Goal: Information Seeking & Learning: Learn about a topic

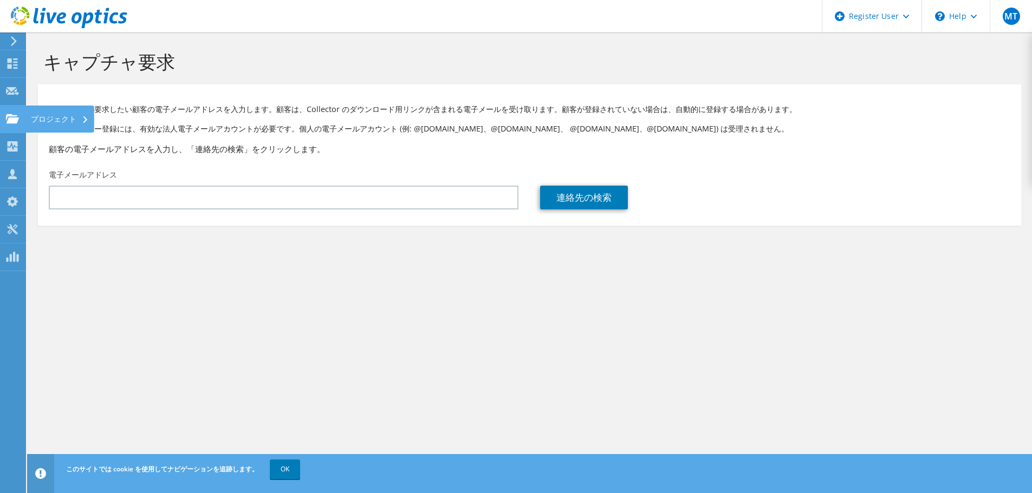
click at [57, 119] on div "プロジェクト" at bounding box center [59, 119] width 69 height 27
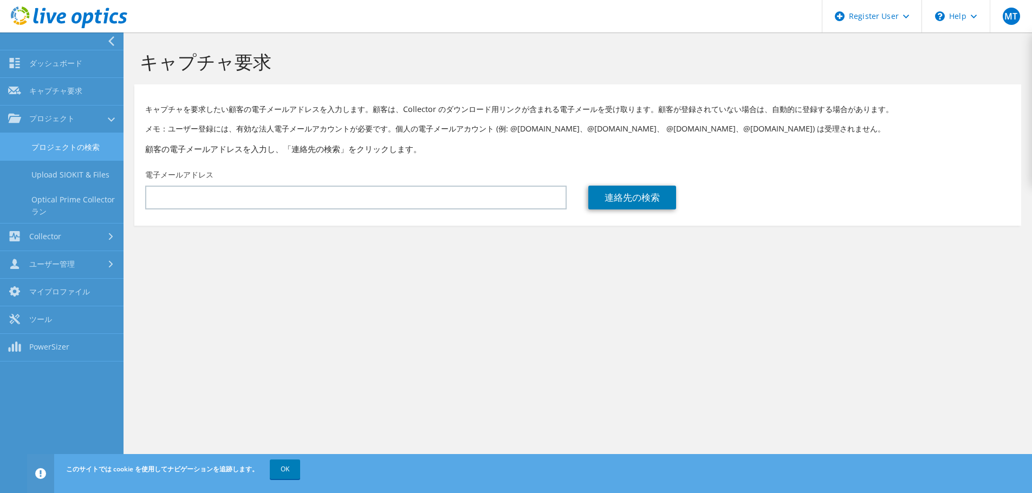
click at [63, 143] on link "プロジェクトの検索" at bounding box center [61, 147] width 123 height 28
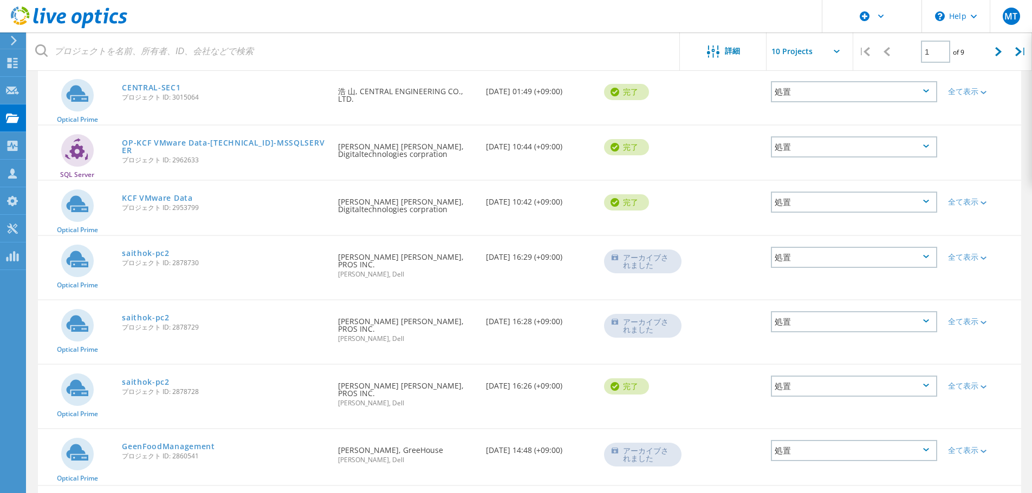
scroll to position [172, 0]
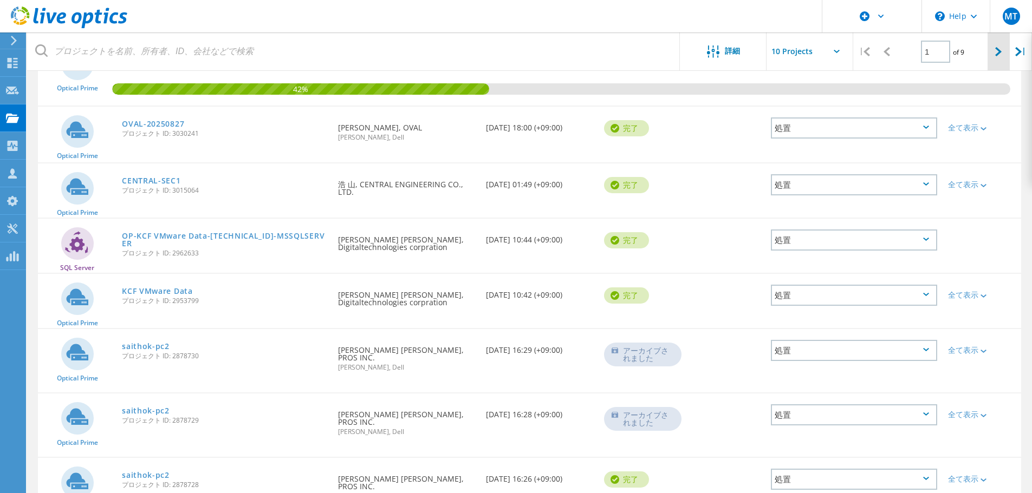
click at [997, 51] on icon at bounding box center [998, 51] width 6 height 9
type input "2"
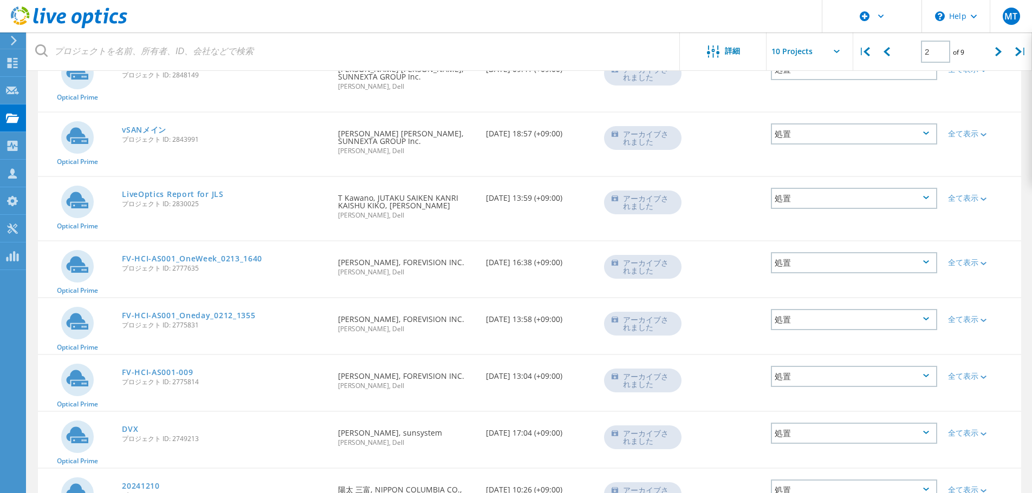
scroll to position [332, 0]
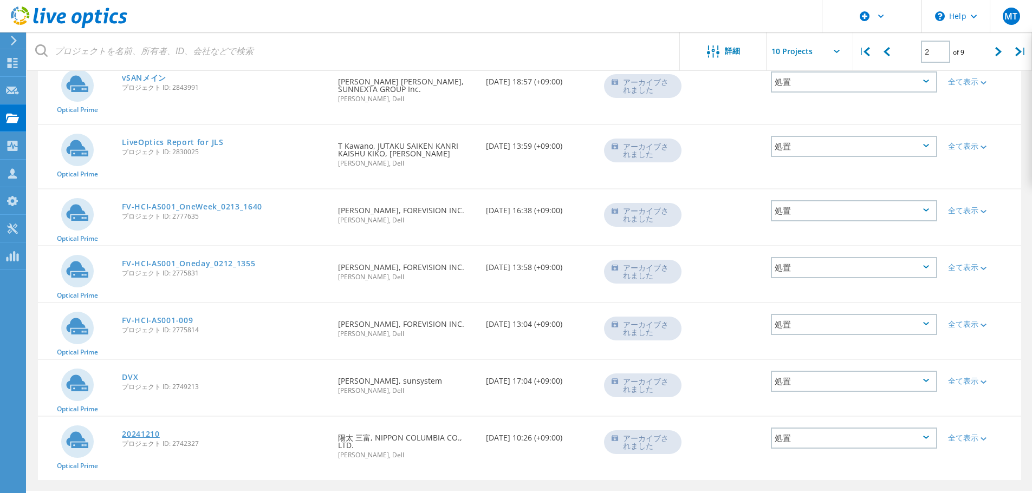
click at [147, 431] on link "20241210" at bounding box center [141, 435] width 38 height 8
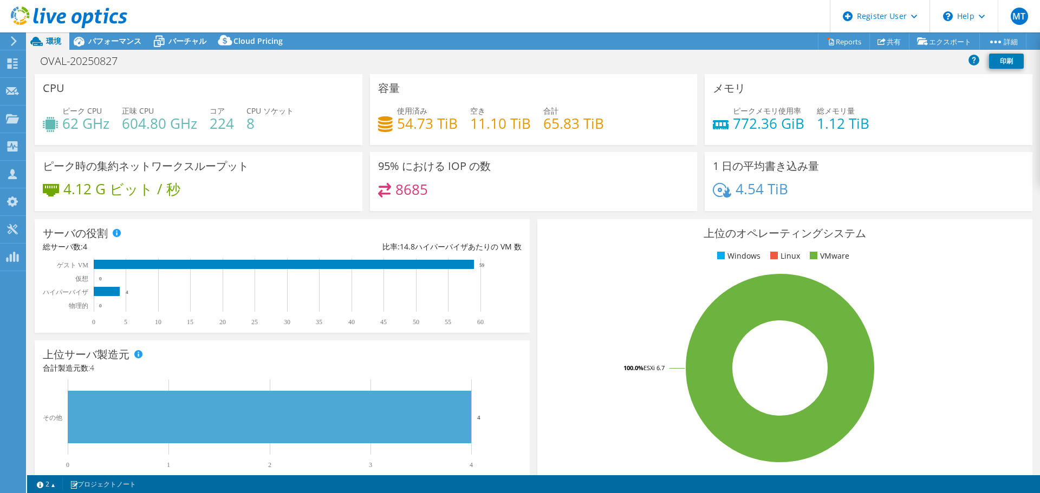
select select "[GEOGRAPHIC_DATA]"
select select "JPY"
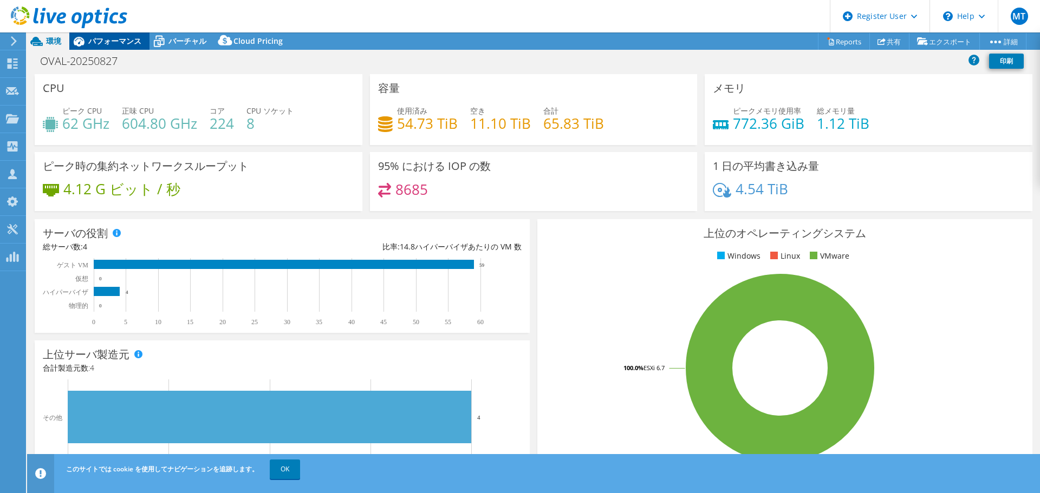
click at [121, 38] on span "パフォーマンス" at bounding box center [114, 41] width 53 height 10
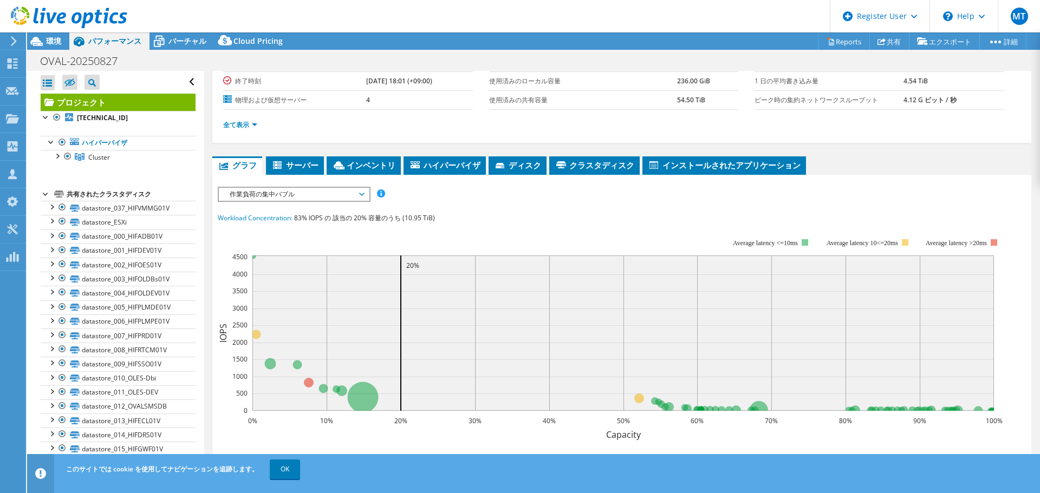
scroll to position [108, 0]
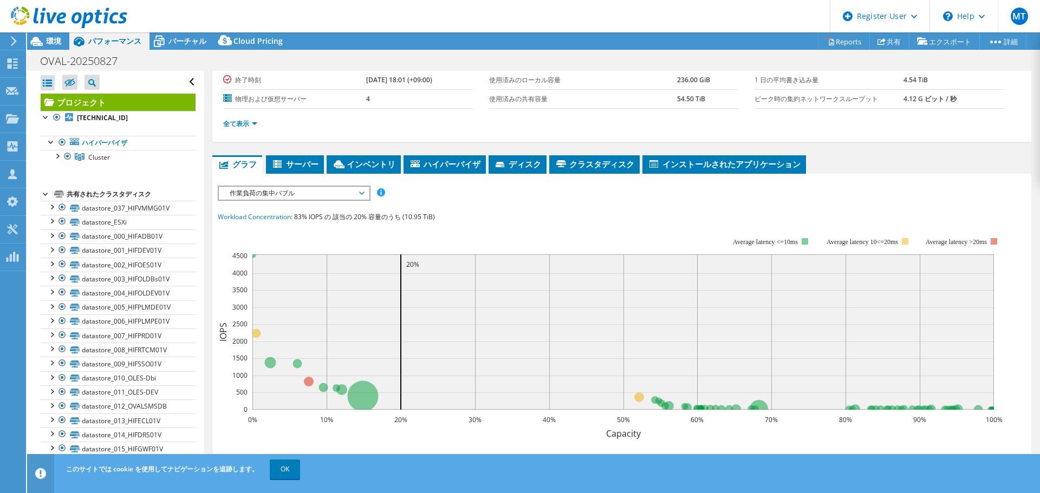
click at [290, 194] on span "作業負荷の集中バブル" at bounding box center [293, 193] width 139 height 13
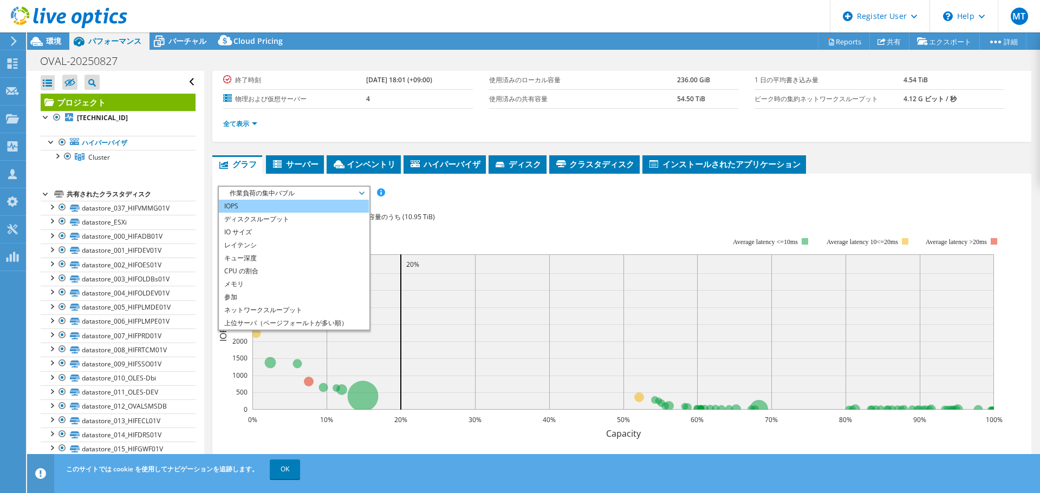
click at [277, 211] on li "IOPS" at bounding box center [294, 206] width 150 height 13
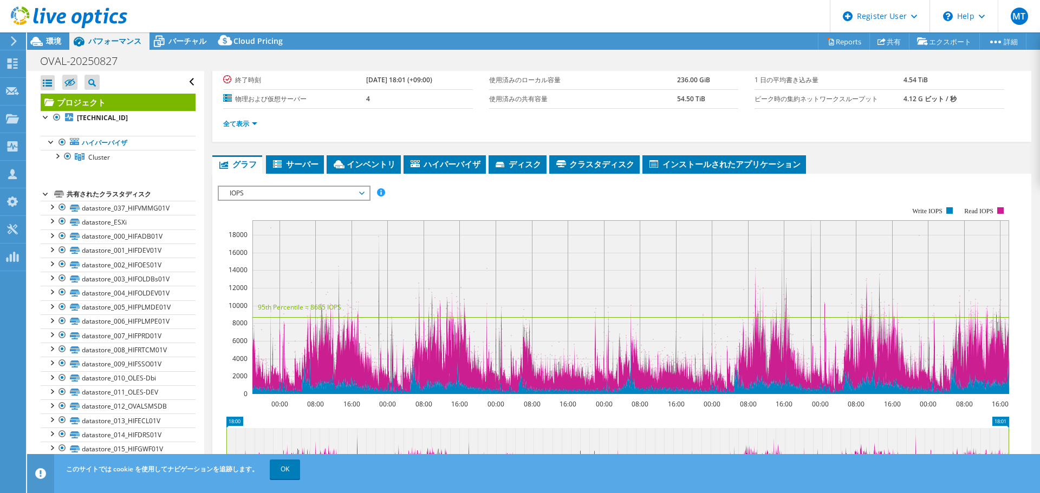
click at [366, 191] on span "IOPS" at bounding box center [294, 193] width 150 height 13
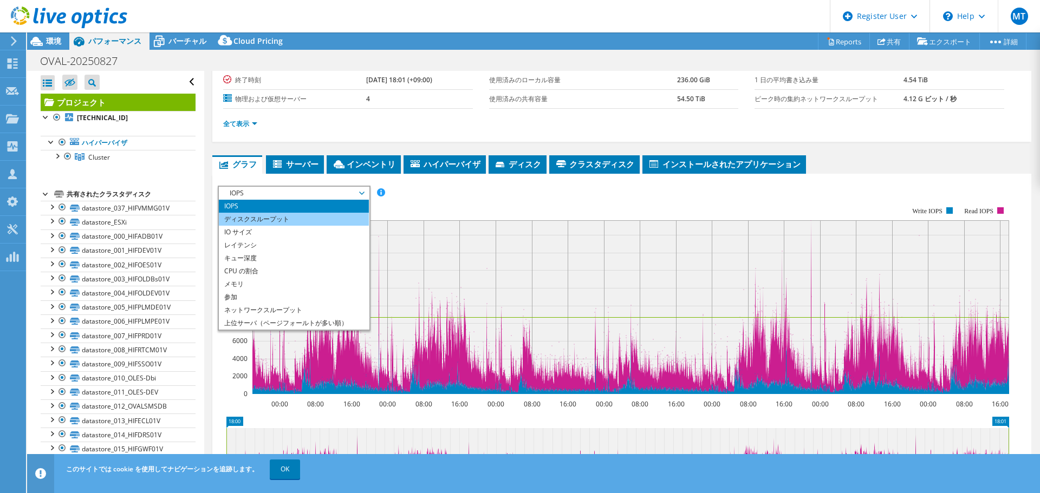
click at [348, 214] on li "ディスクスループット" at bounding box center [294, 219] width 150 height 13
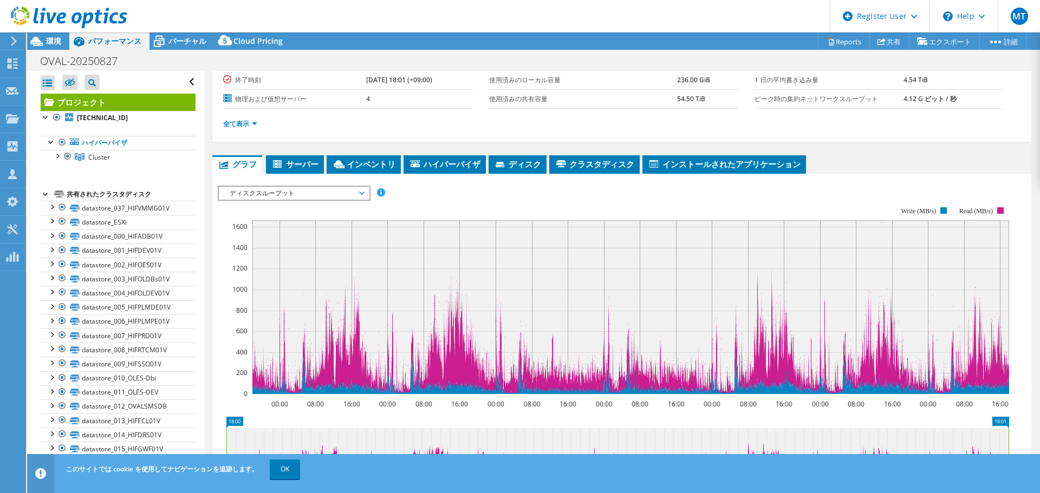
click at [345, 192] on span "ディスクスループット" at bounding box center [293, 193] width 139 height 13
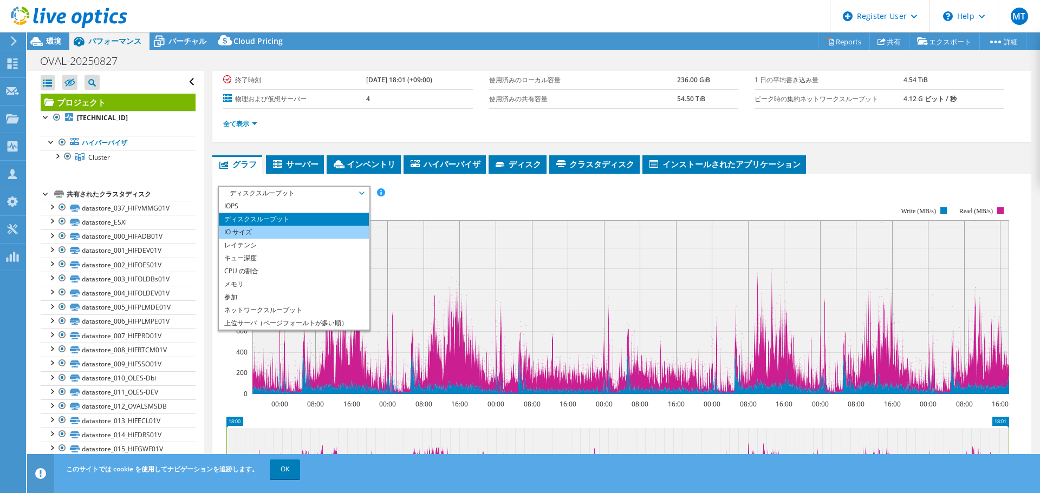
click at [335, 235] on li "IO サイズ" at bounding box center [294, 232] width 150 height 13
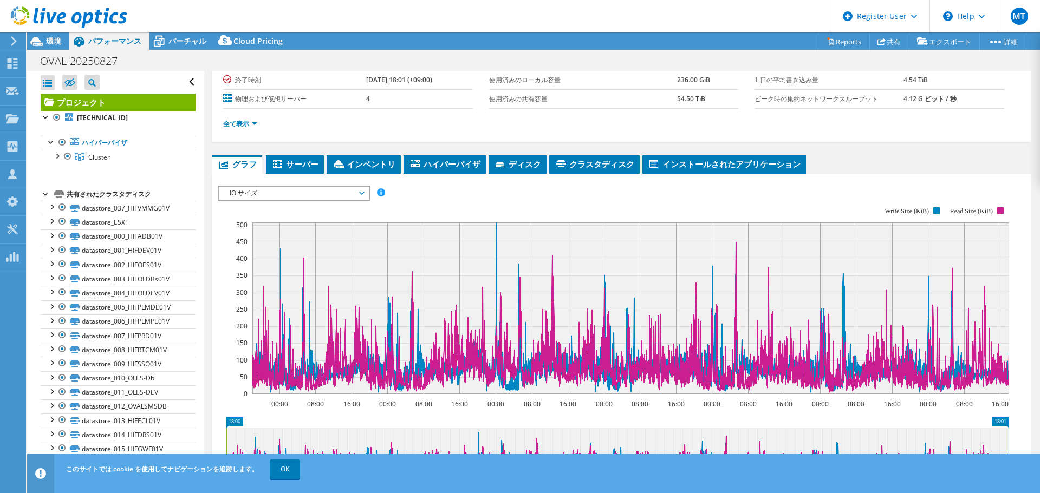
click at [322, 188] on span "IO サイズ" at bounding box center [293, 193] width 139 height 13
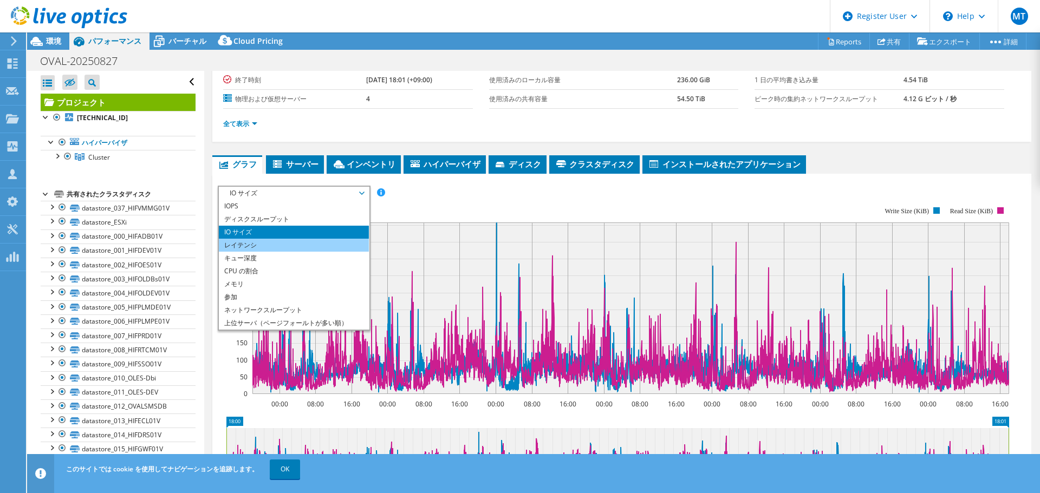
click at [294, 246] on li "レイテンシ" at bounding box center [294, 245] width 150 height 13
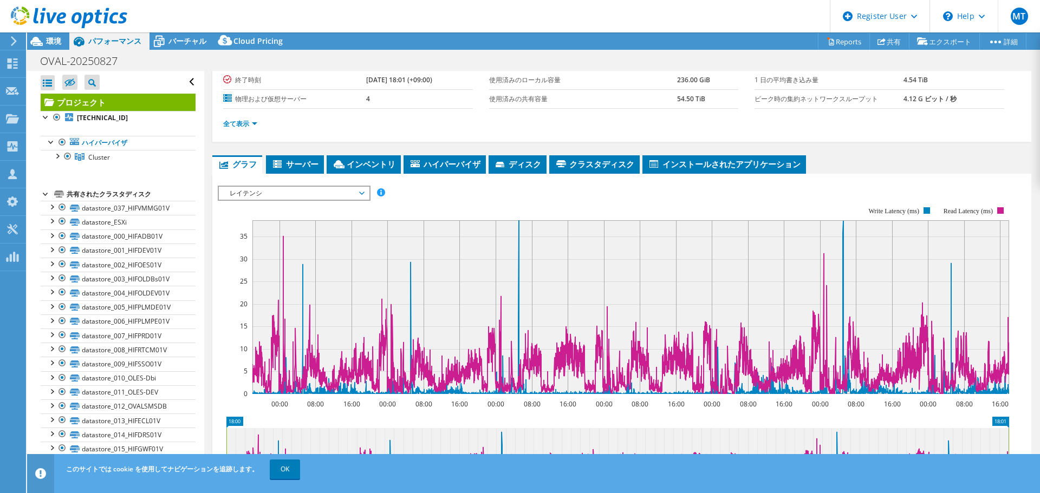
click at [333, 194] on span "レイテンシ" at bounding box center [293, 193] width 139 height 13
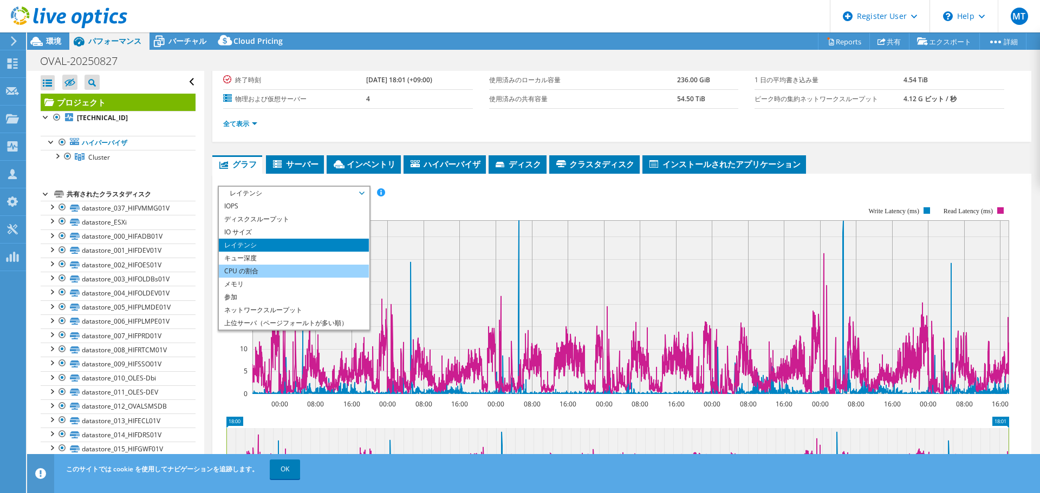
click at [311, 272] on li "CPU の割合" at bounding box center [294, 271] width 150 height 13
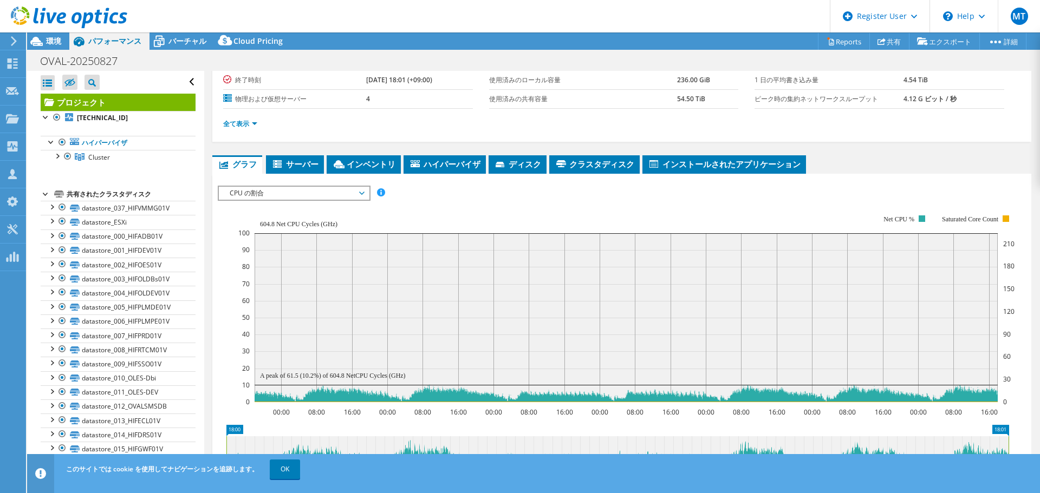
click at [340, 195] on span "CPU の割合" at bounding box center [293, 193] width 139 height 13
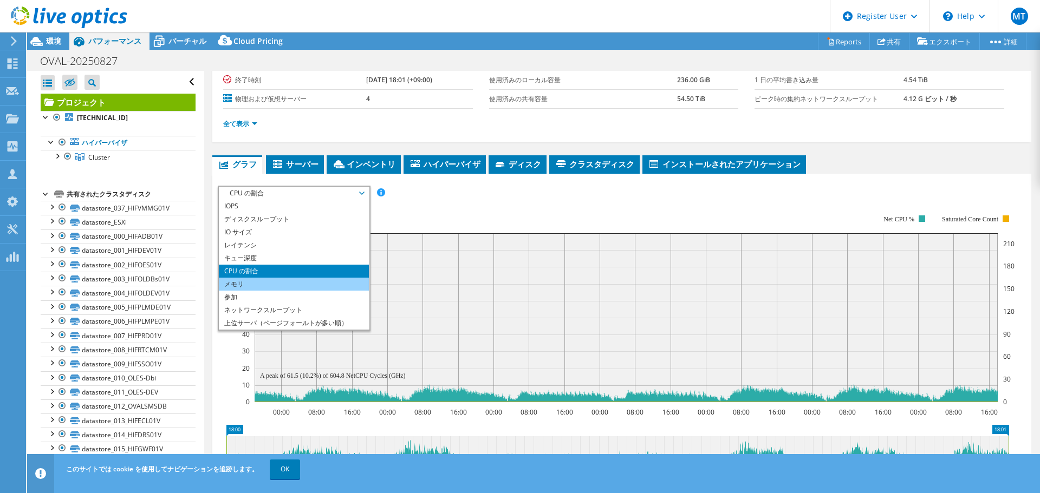
click at [321, 281] on li "メモリ" at bounding box center [294, 284] width 150 height 13
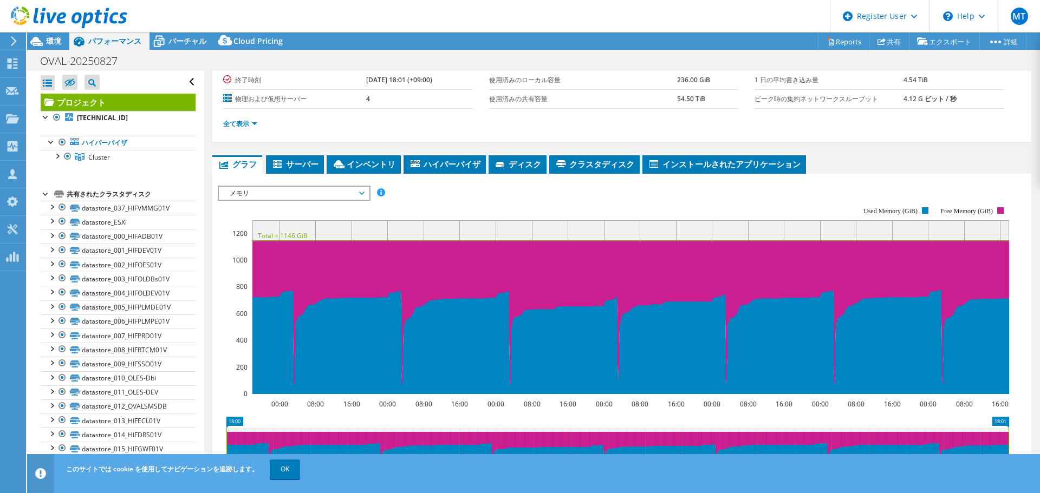
click at [355, 197] on span "メモリ" at bounding box center [293, 193] width 139 height 13
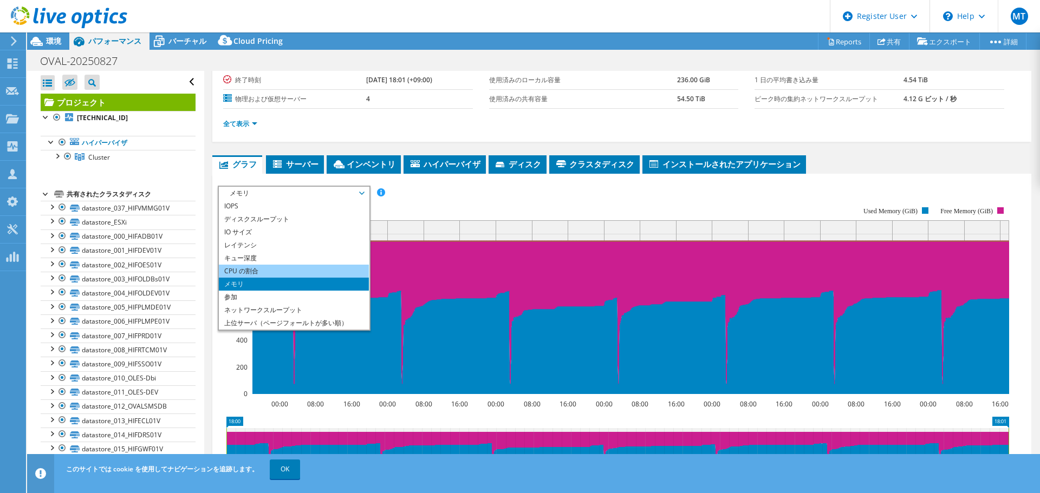
click at [320, 268] on li "CPU の割合" at bounding box center [294, 271] width 150 height 13
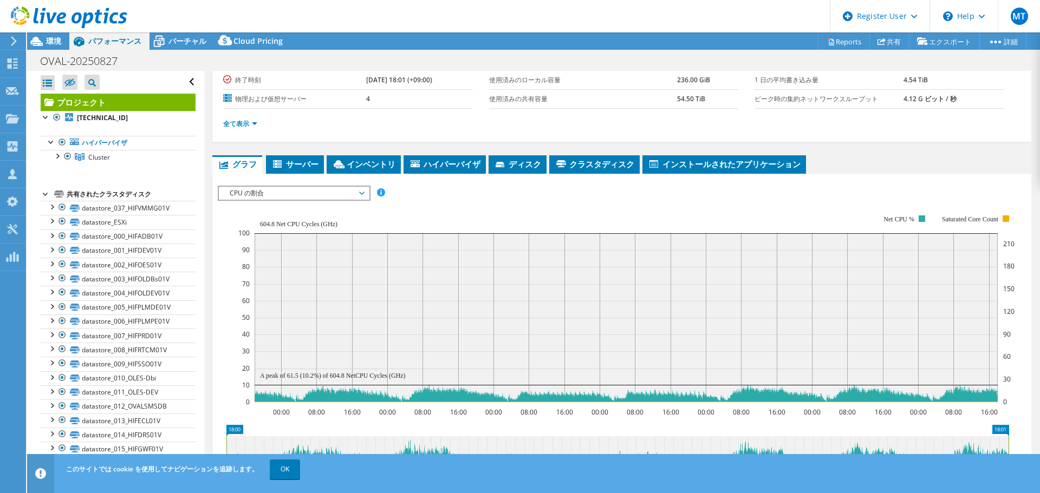
click at [298, 191] on span "CPU の割合" at bounding box center [293, 193] width 139 height 13
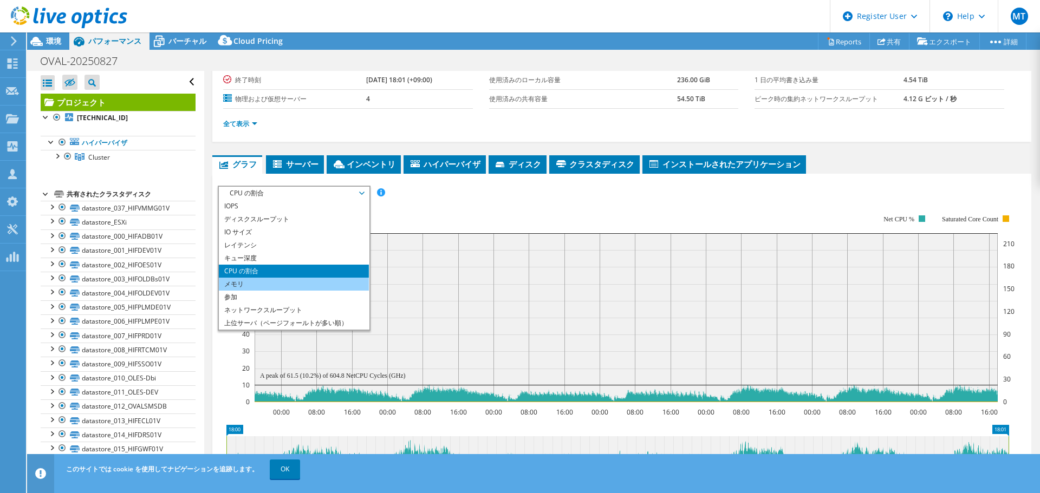
click at [264, 284] on li "メモリ" at bounding box center [294, 284] width 150 height 13
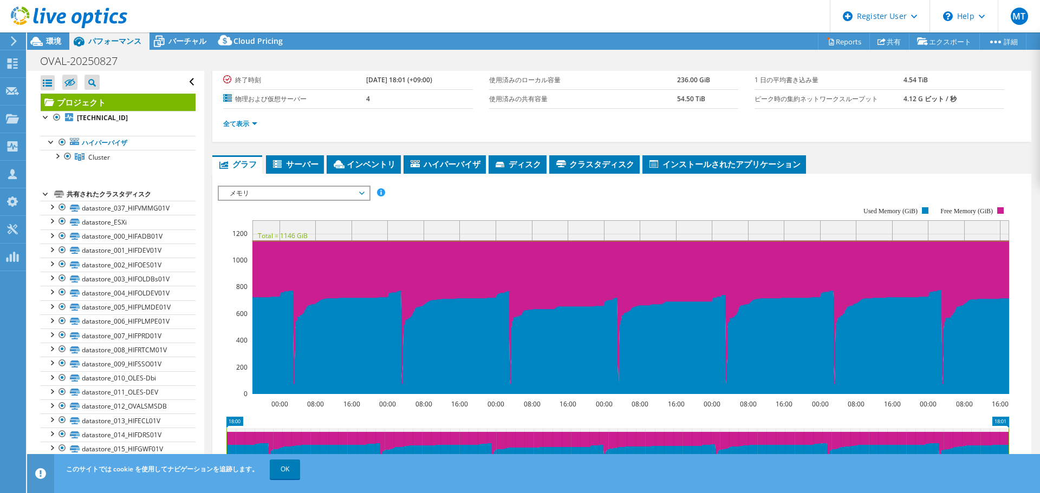
click at [311, 194] on span "メモリ" at bounding box center [293, 193] width 139 height 13
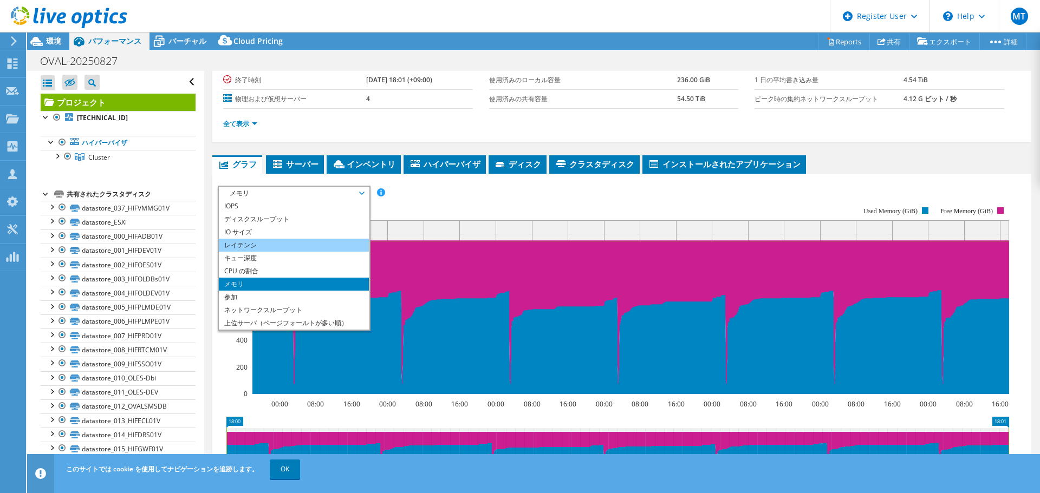
click at [289, 249] on li "レイテンシ" at bounding box center [294, 245] width 150 height 13
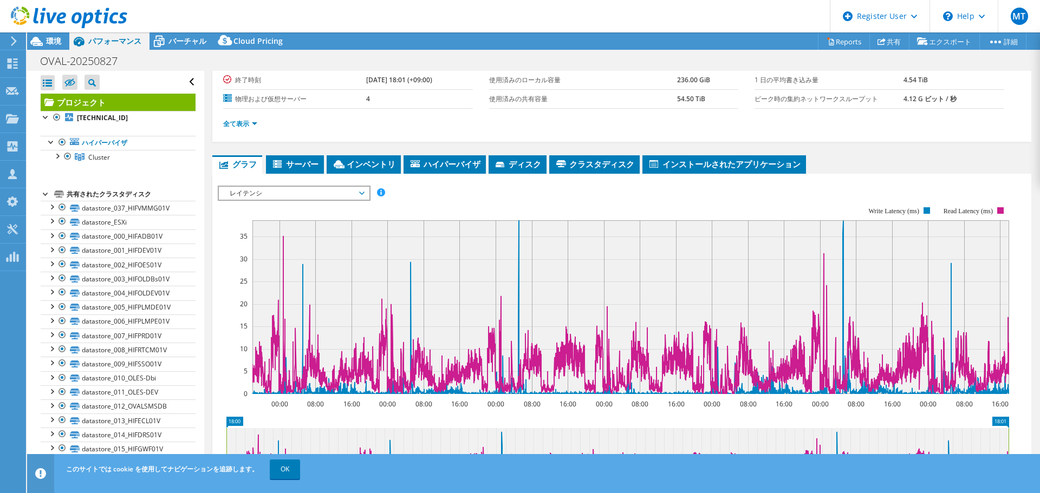
click at [297, 191] on span "レイテンシ" at bounding box center [293, 193] width 139 height 13
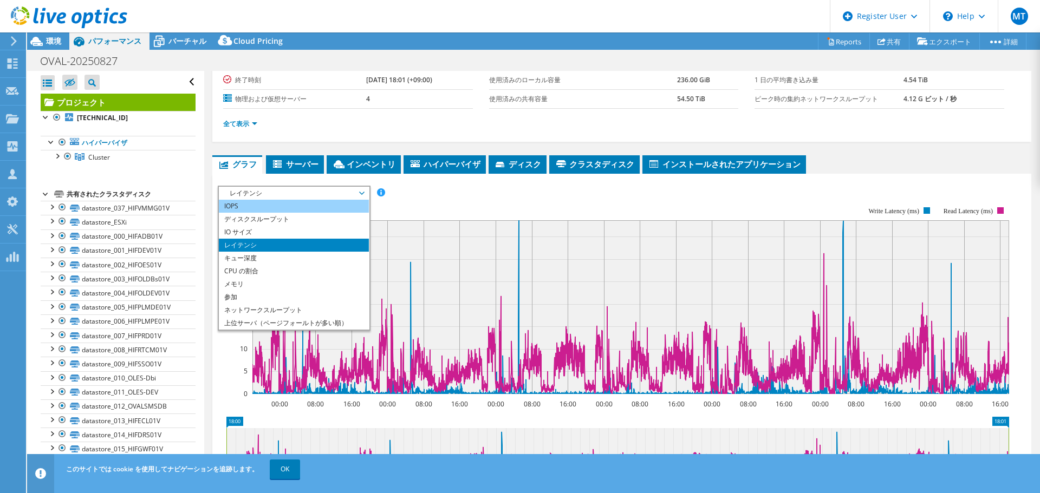
click at [281, 208] on li "IOPS" at bounding box center [294, 206] width 150 height 13
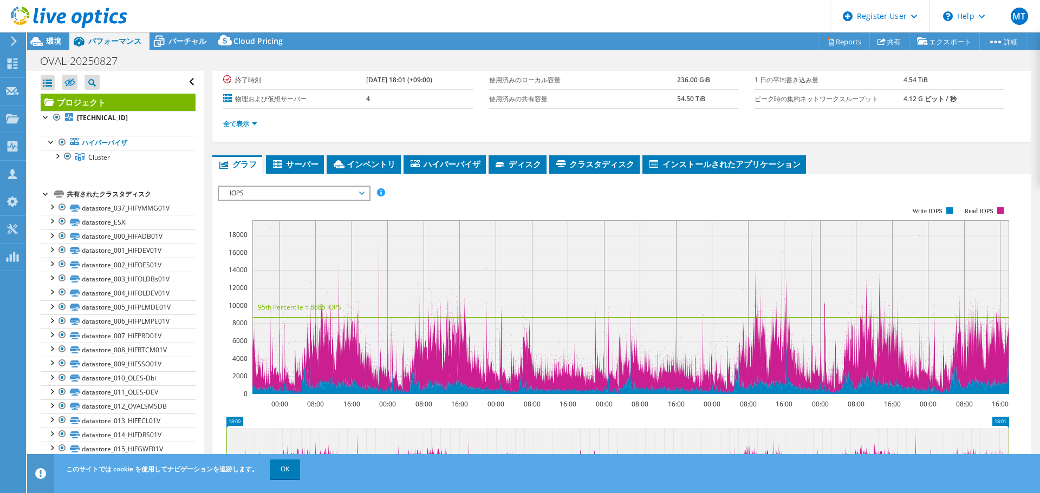
click at [314, 190] on span "IOPS" at bounding box center [293, 193] width 139 height 13
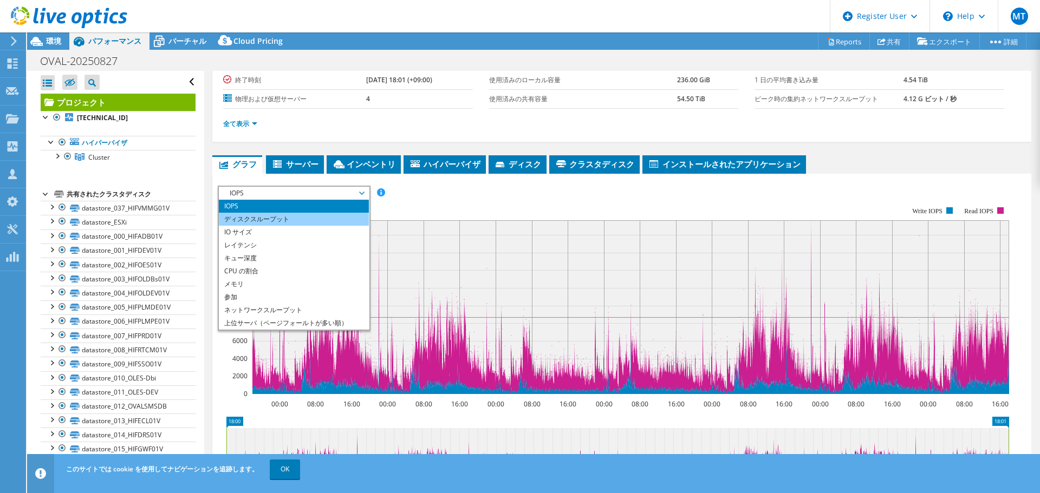
click at [308, 213] on li "ディスクスループット" at bounding box center [294, 219] width 150 height 13
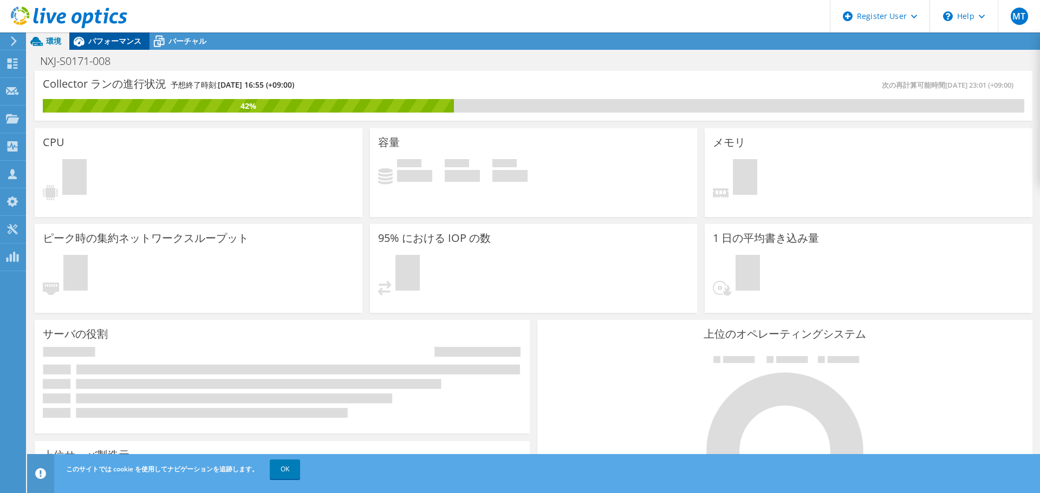
click at [102, 46] on div "パフォーマンス" at bounding box center [109, 40] width 80 height 17
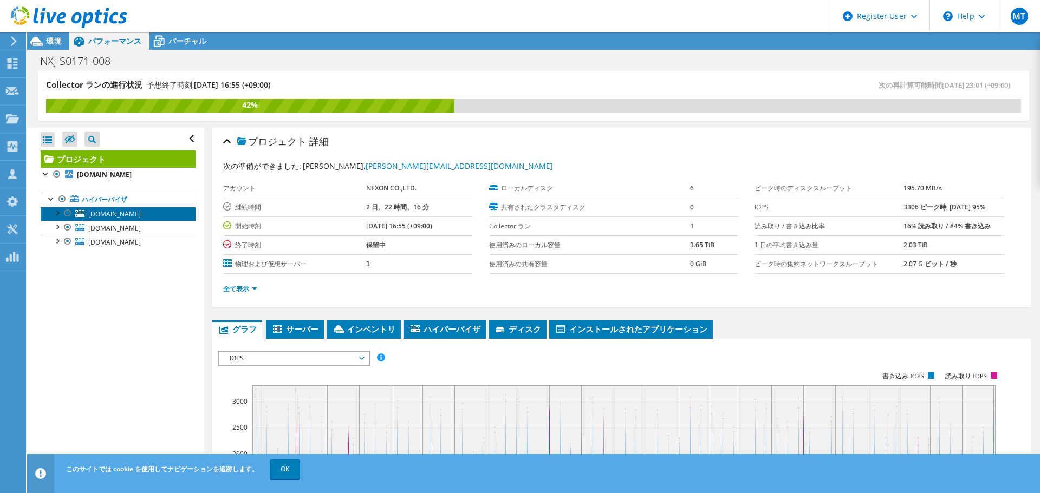
click at [155, 218] on link "nxj-esxi23.nxj.jp" at bounding box center [118, 214] width 155 height 14
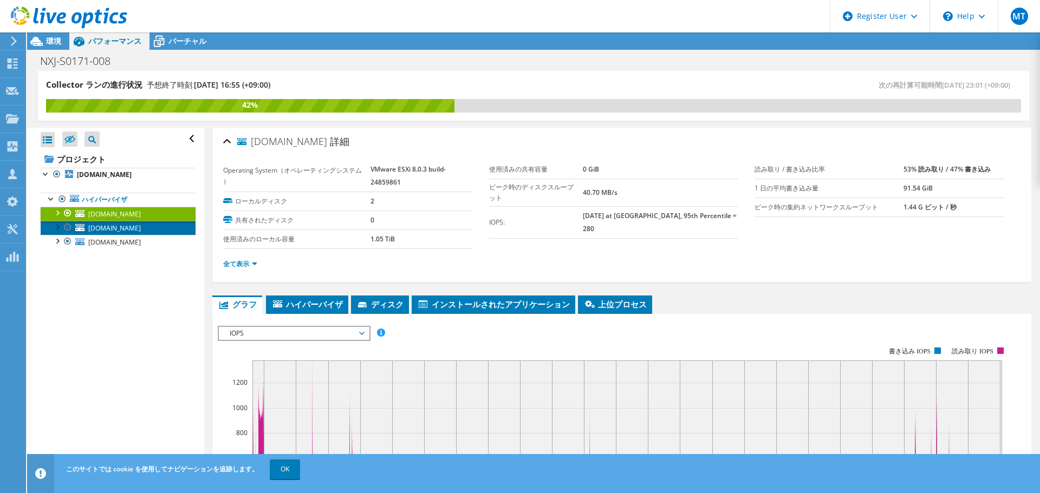
click at [135, 227] on span "nxj-esxi22.nxj.jp" at bounding box center [114, 228] width 53 height 9
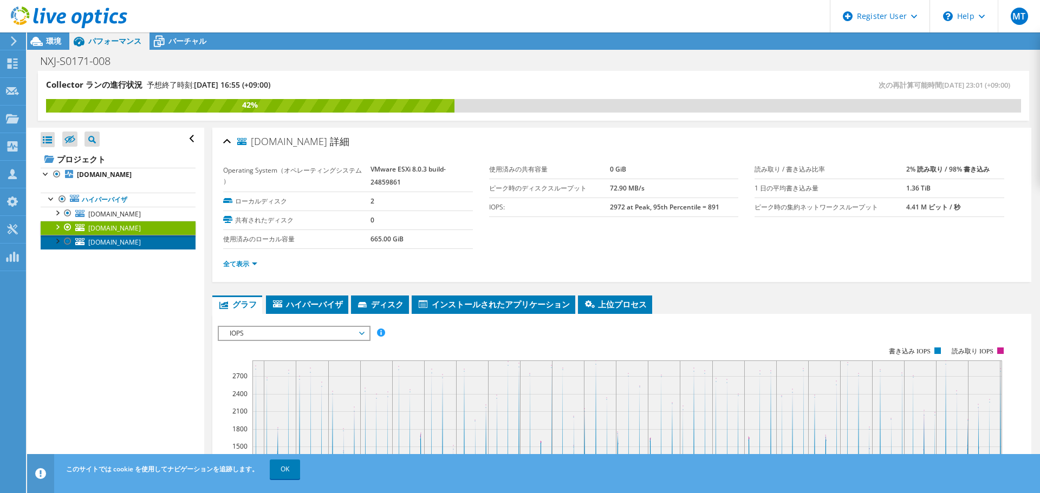
click at [135, 240] on span "nxj-esxi21.nxj.jp" at bounding box center [114, 242] width 53 height 9
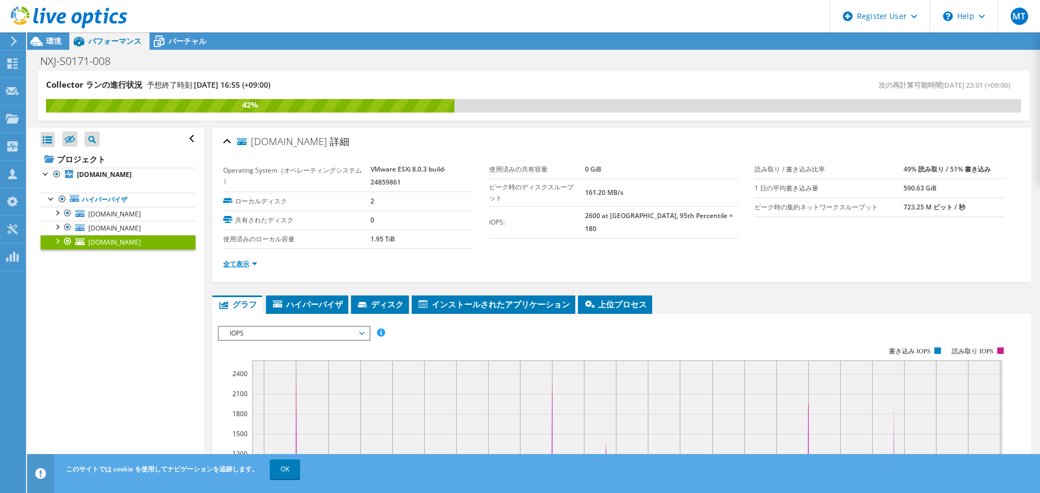
click at [238, 262] on link "全て表示" at bounding box center [240, 263] width 34 height 9
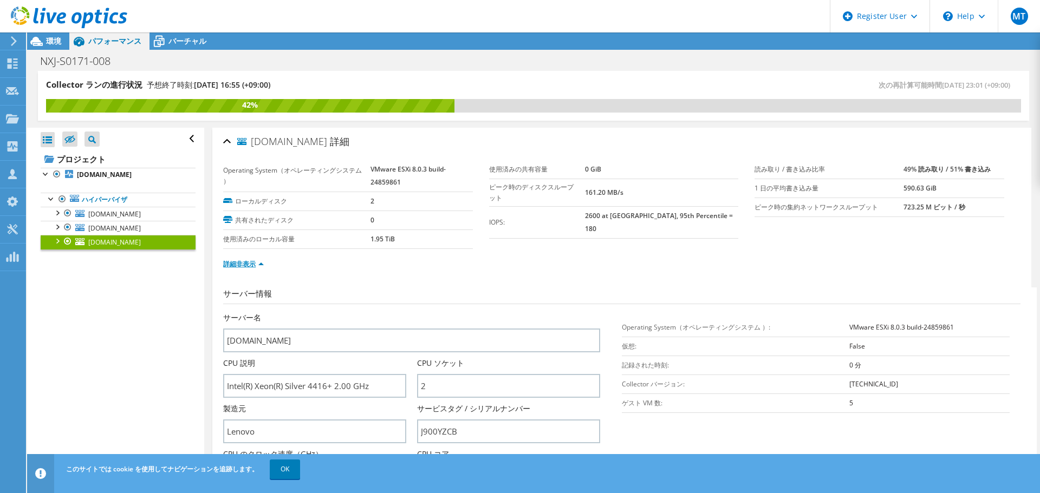
click at [238, 262] on link "詳細非表示" at bounding box center [243, 263] width 41 height 9
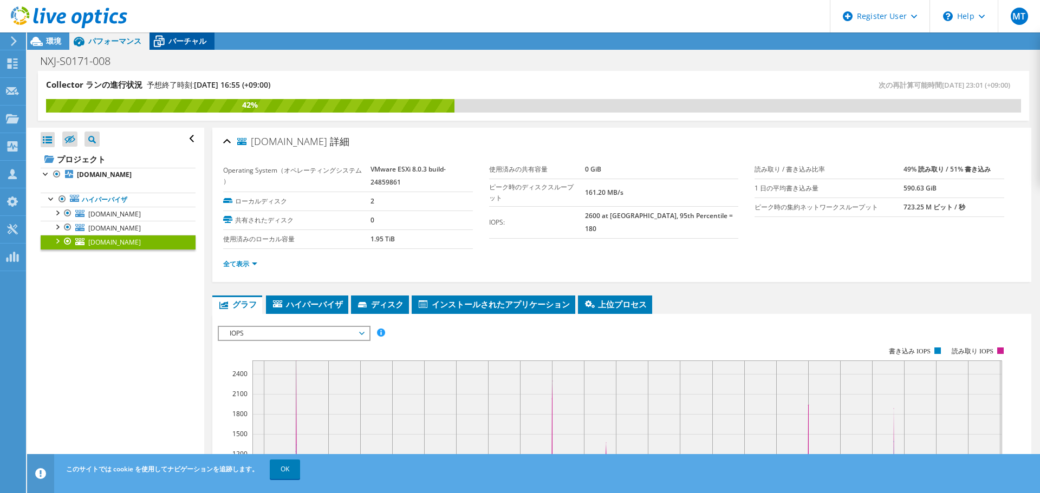
click at [181, 41] on span "バーチャル" at bounding box center [187, 41] width 38 height 10
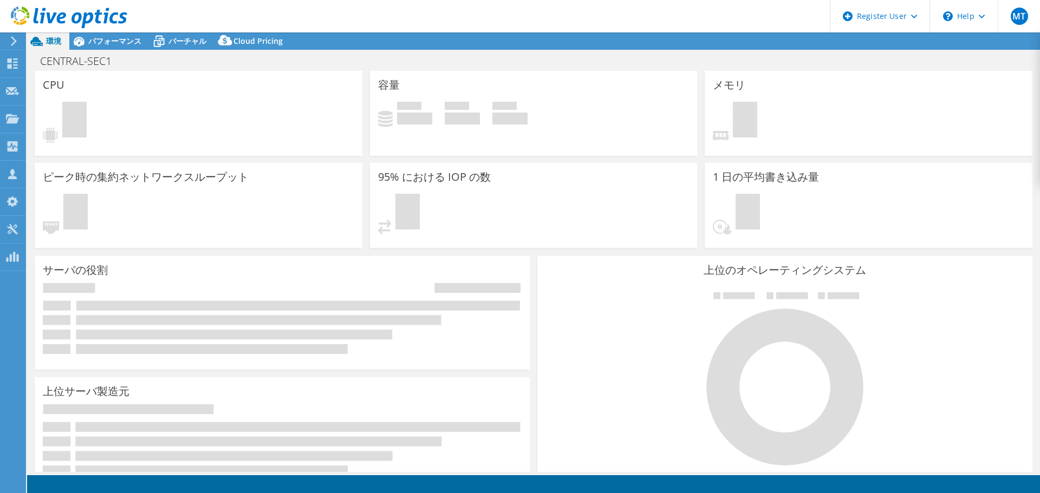
select select "USD"
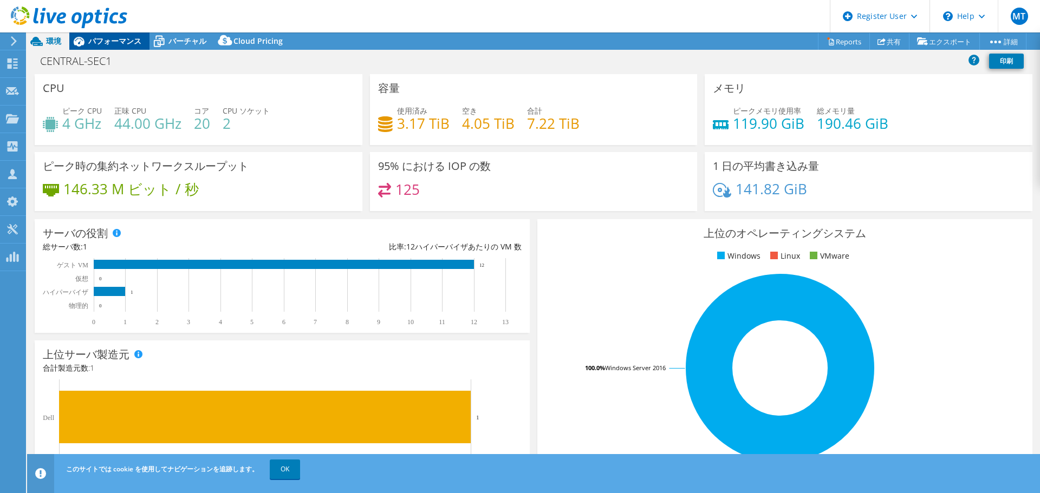
click at [89, 43] on span "パフォーマンス" at bounding box center [114, 41] width 53 height 10
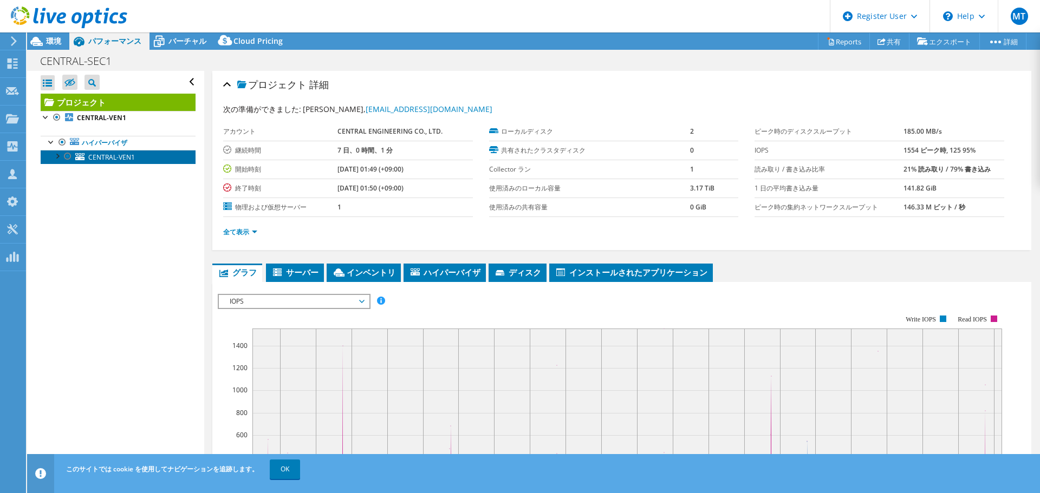
click at [155, 155] on link "CENTRAL-VEN1" at bounding box center [118, 157] width 155 height 14
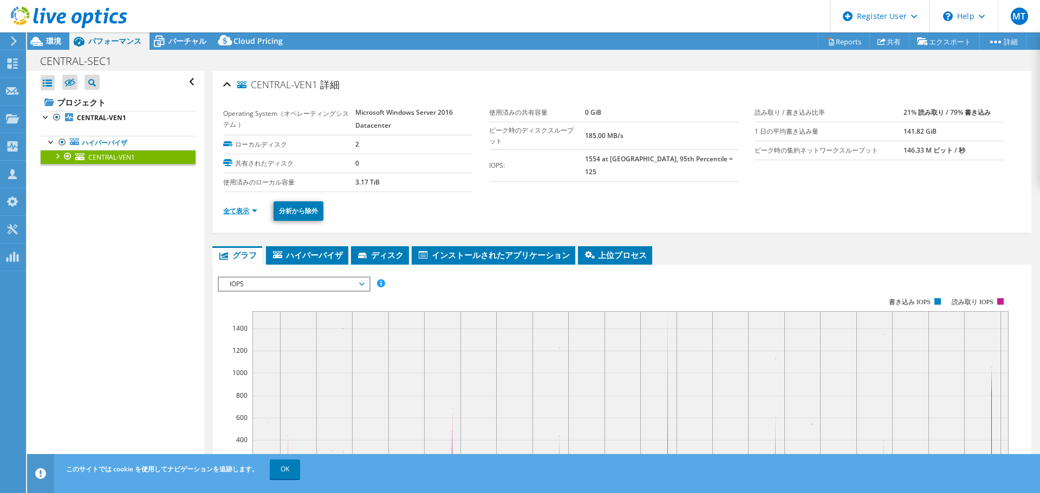
click at [253, 214] on link "全て表示" at bounding box center [240, 210] width 34 height 9
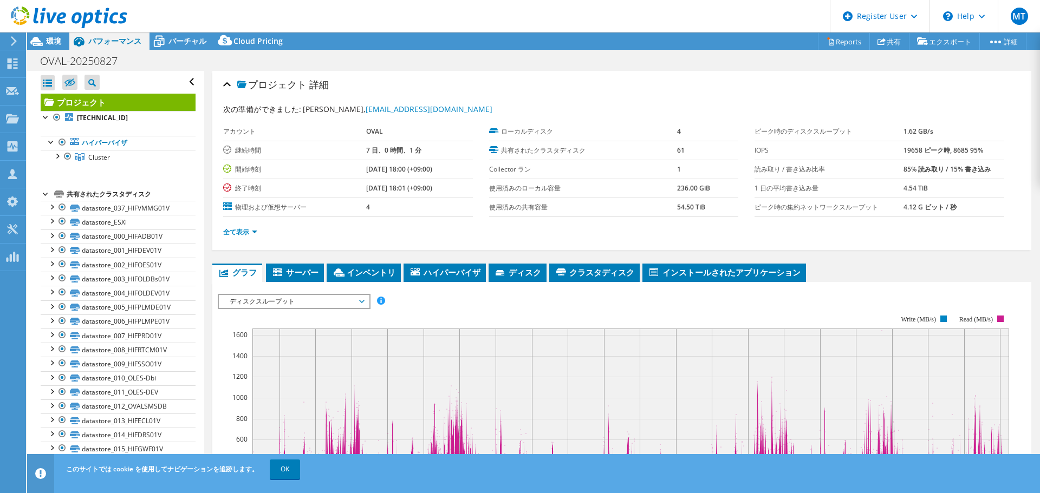
select select "[GEOGRAPHIC_DATA]"
select select "JPY"
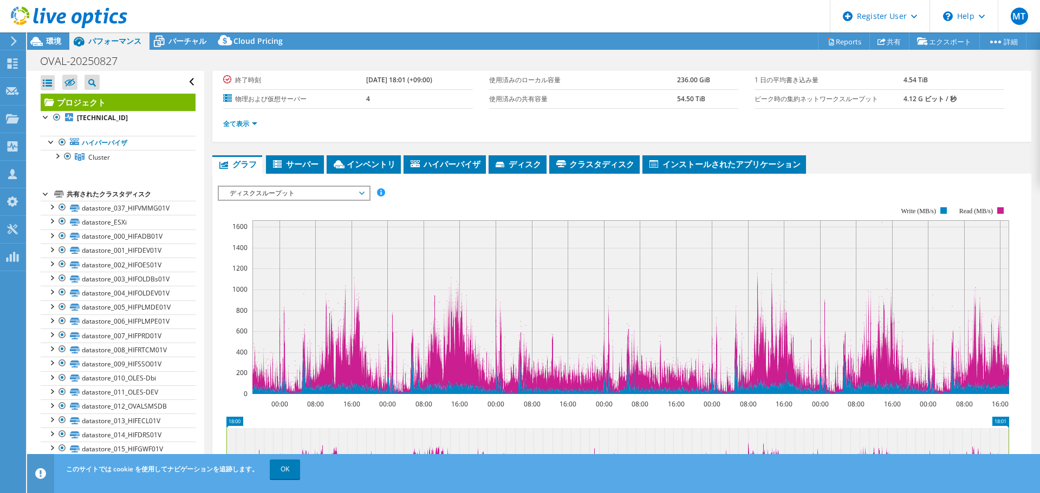
click at [327, 192] on span "ディスクスループット" at bounding box center [293, 193] width 139 height 13
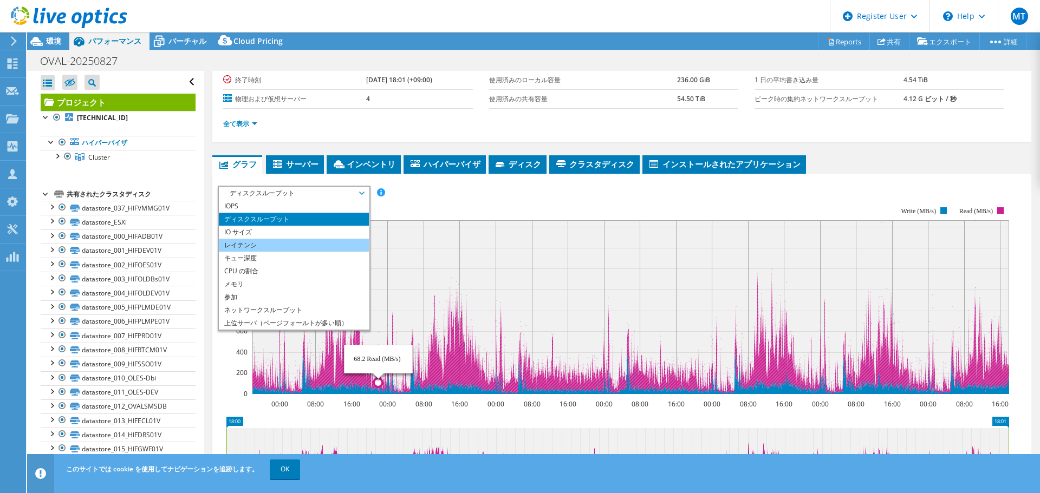
click at [278, 243] on li "レイテンシ" at bounding box center [294, 245] width 150 height 13
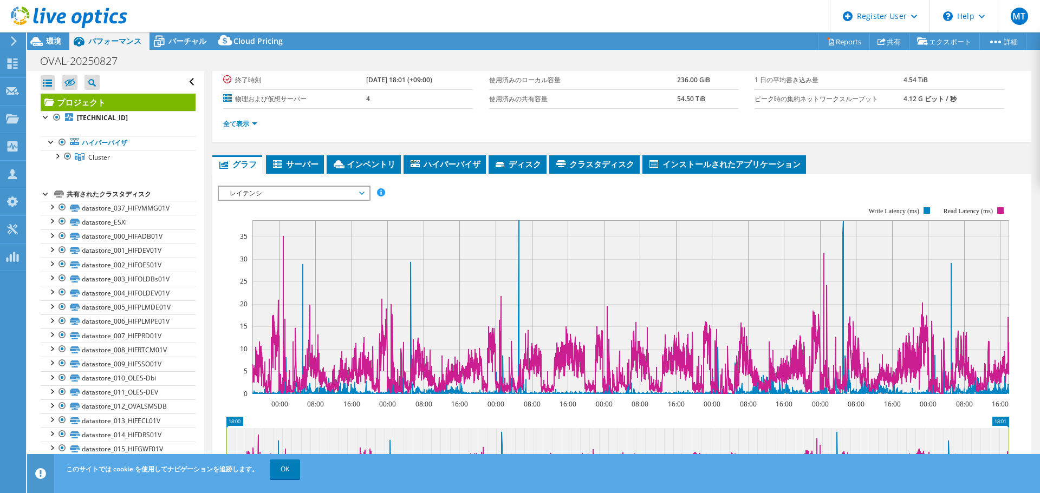
click at [301, 194] on span "レイテンシ" at bounding box center [293, 193] width 139 height 13
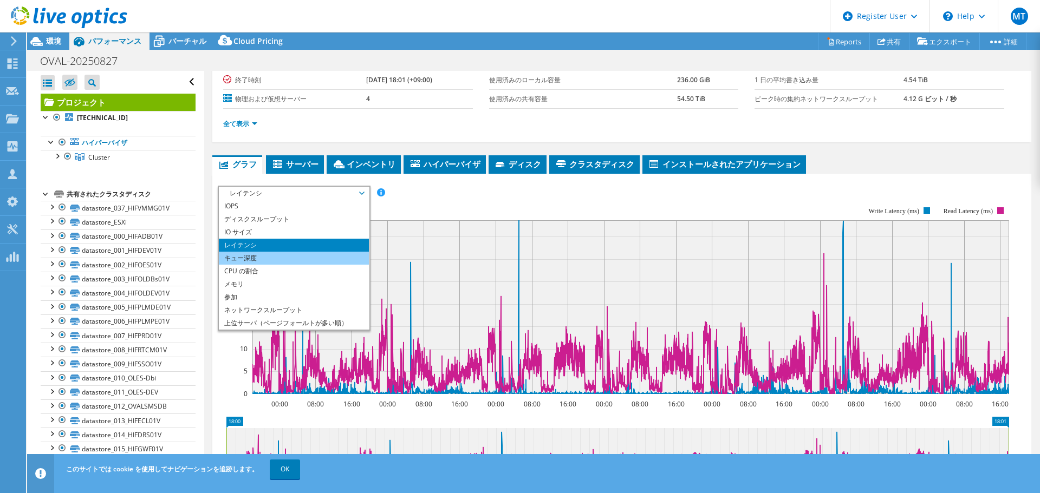
click at [287, 258] on li "キュー深度" at bounding box center [294, 258] width 150 height 13
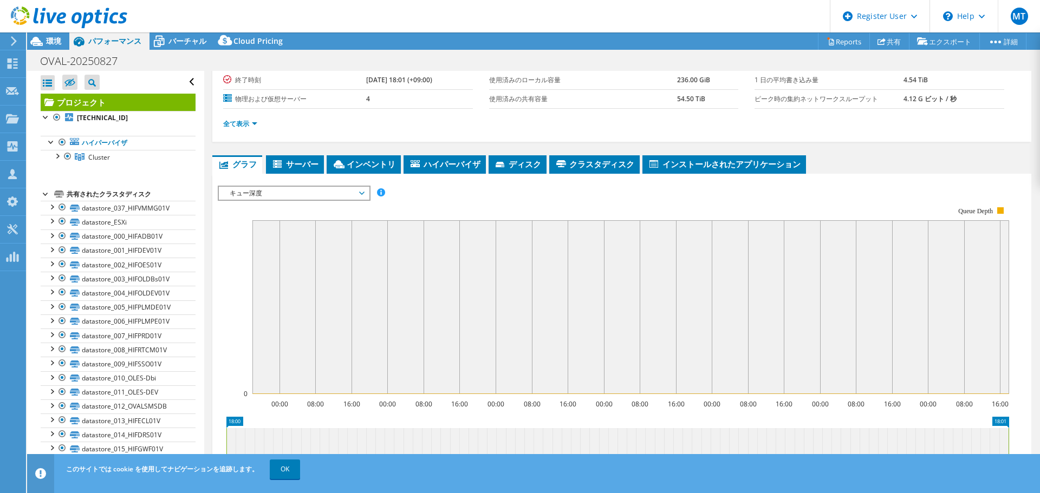
click at [317, 197] on span "キュー深度" at bounding box center [293, 193] width 139 height 13
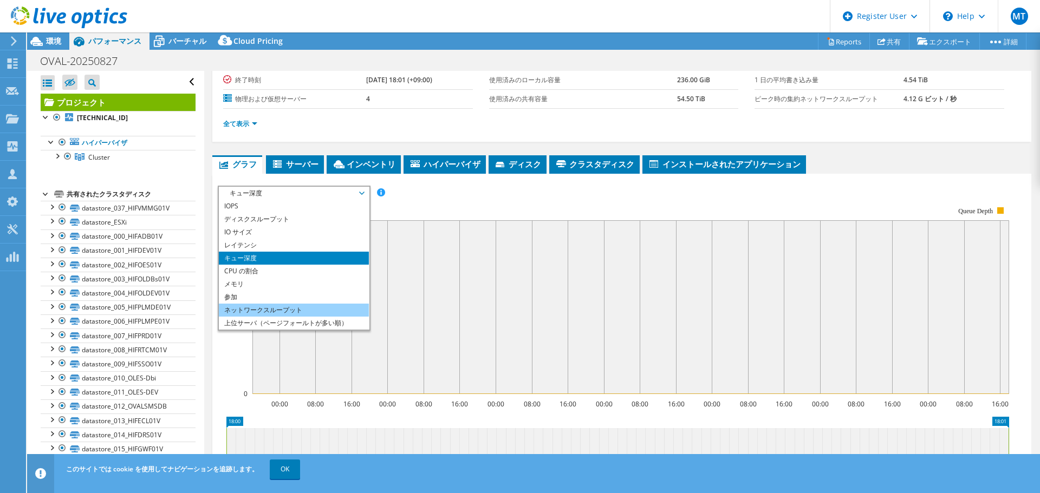
click at [283, 310] on li "ネットワークスループット" at bounding box center [294, 310] width 150 height 13
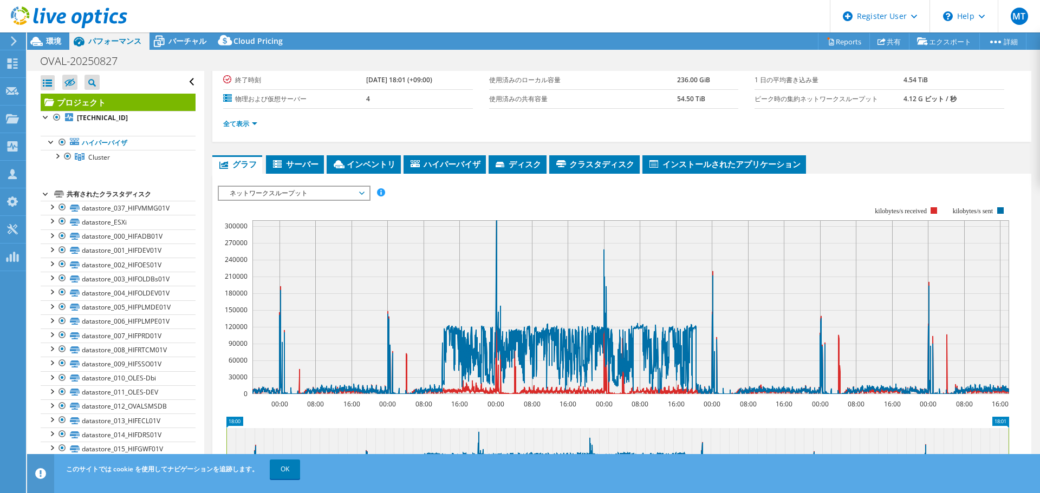
drag, startPoint x: 222, startPoint y: 223, endPoint x: 251, endPoint y: 223, distance: 29.2
click at [251, 223] on rect at bounding box center [613, 300] width 791 height 217
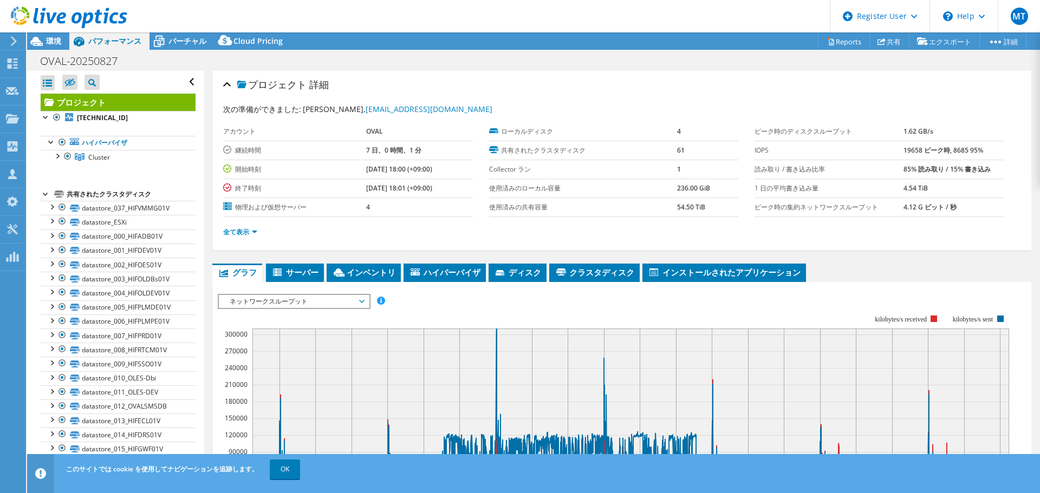
click at [57, 34] on div at bounding box center [63, 18] width 127 height 36
click at [57, 40] on span "環境" at bounding box center [53, 41] width 15 height 10
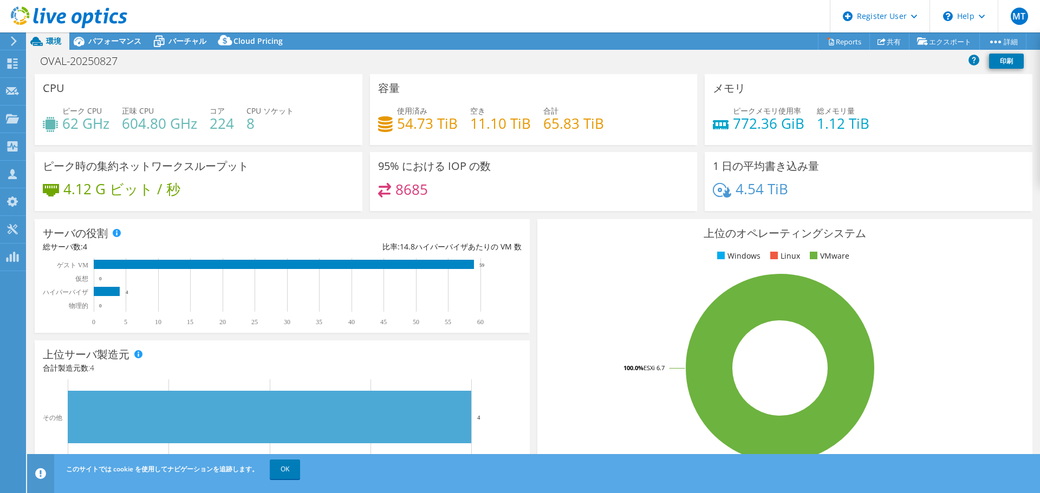
click at [110, 32] on div at bounding box center [63, 18] width 127 height 36
click at [110, 37] on span "パフォーマンス" at bounding box center [114, 41] width 53 height 10
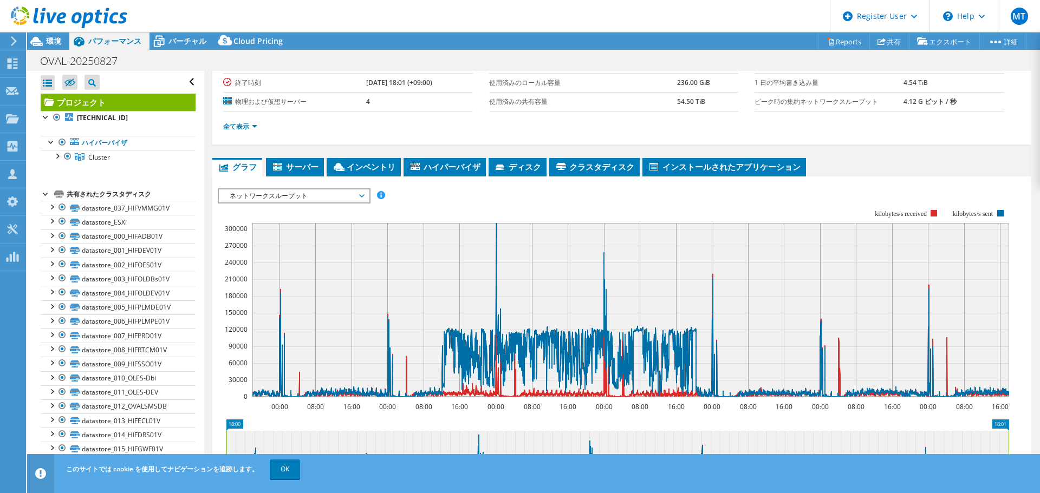
scroll to position [162, 0]
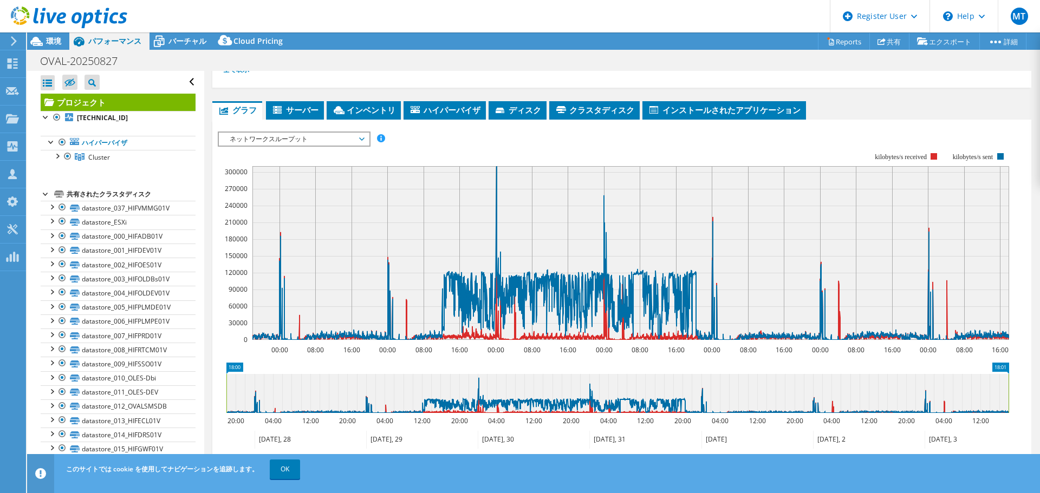
click at [325, 141] on span "ネットワークスループット" at bounding box center [293, 139] width 139 height 13
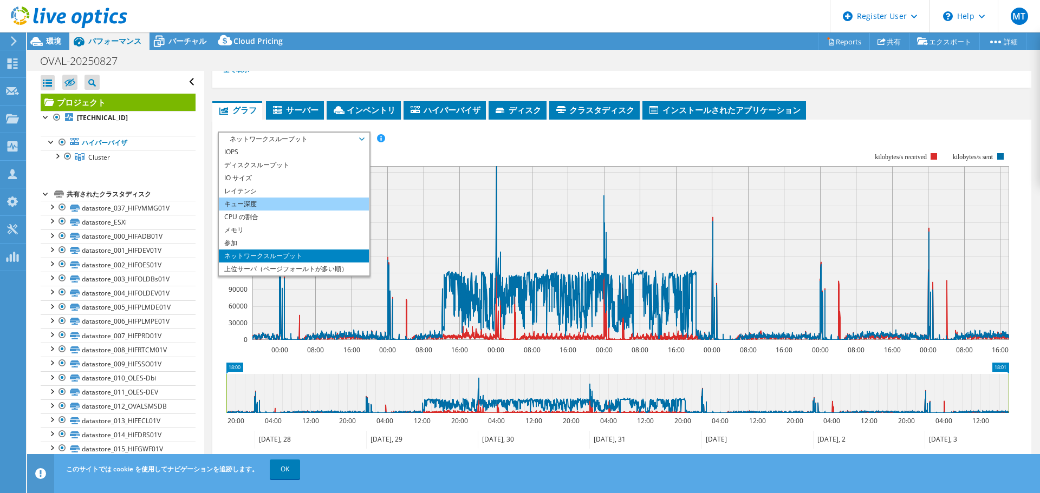
click at [311, 198] on li "キュー深度" at bounding box center [294, 204] width 150 height 13
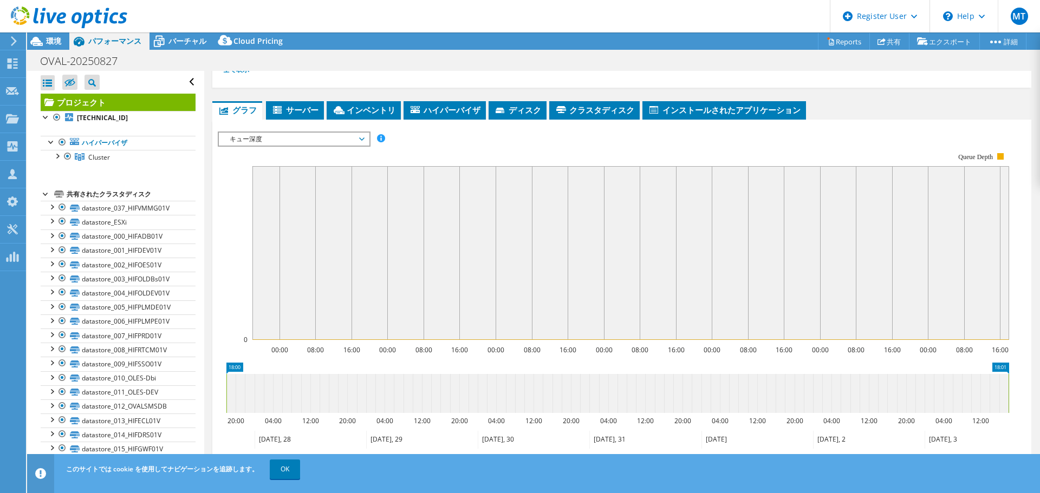
click at [301, 139] on span "キュー深度" at bounding box center [293, 139] width 139 height 13
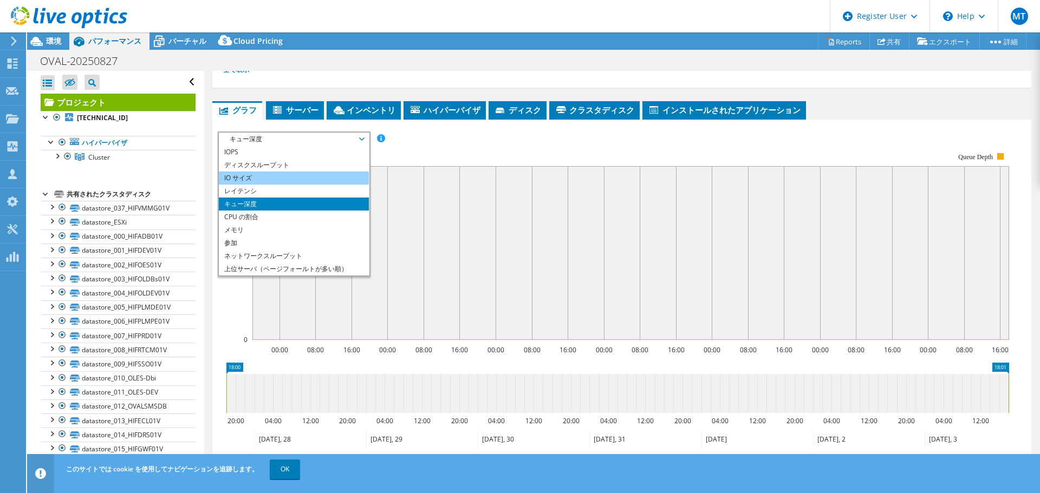
click at [292, 175] on li "IO サイズ" at bounding box center [294, 178] width 150 height 13
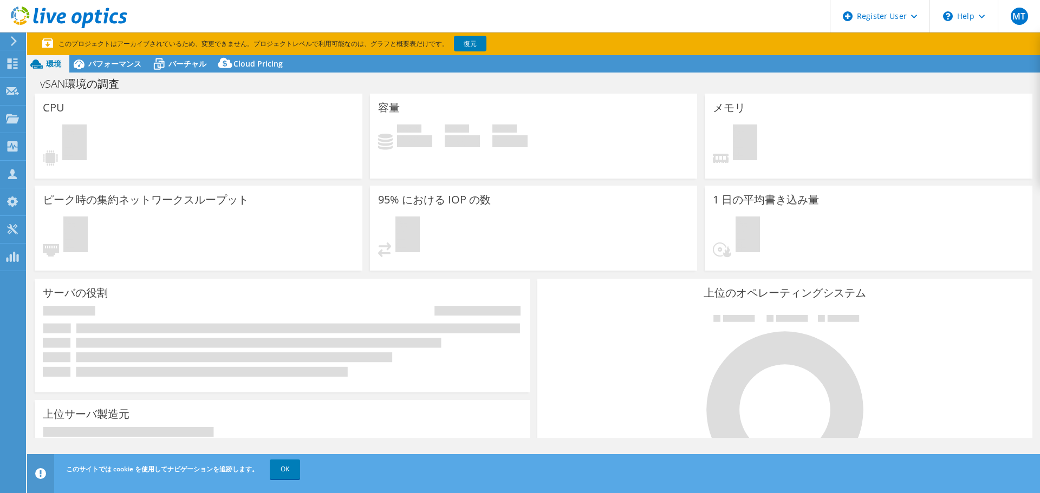
select select "USD"
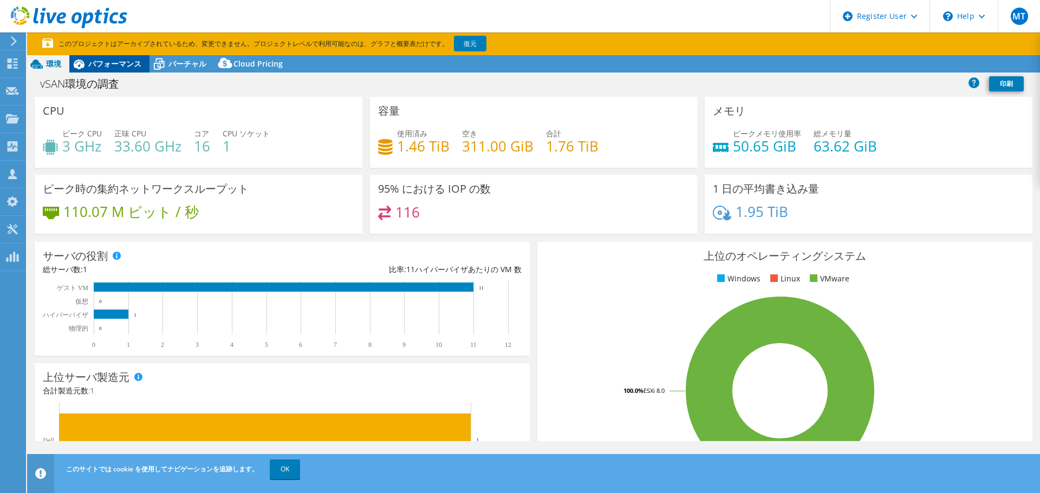
click at [114, 65] on span "パフォーマンス" at bounding box center [114, 63] width 53 height 10
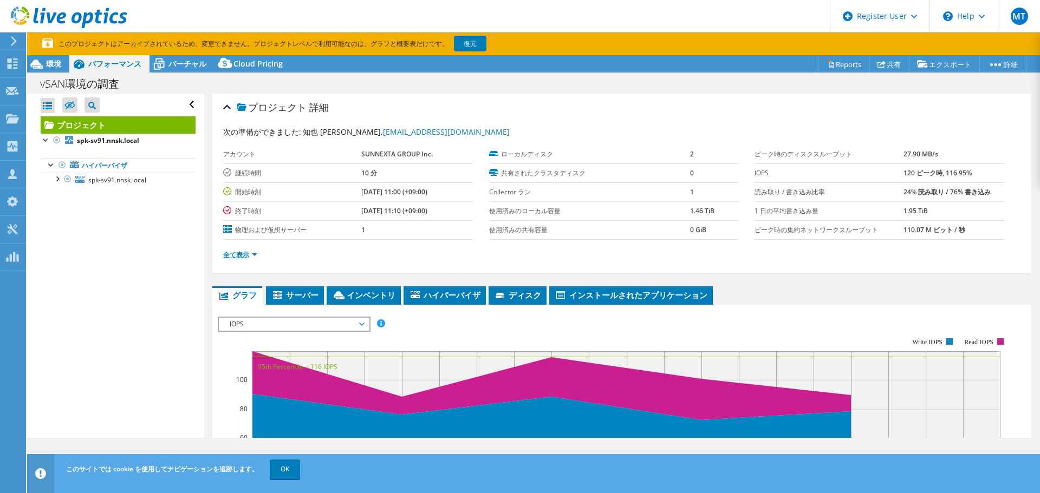
click at [239, 254] on link "全て表示" at bounding box center [240, 254] width 34 height 9
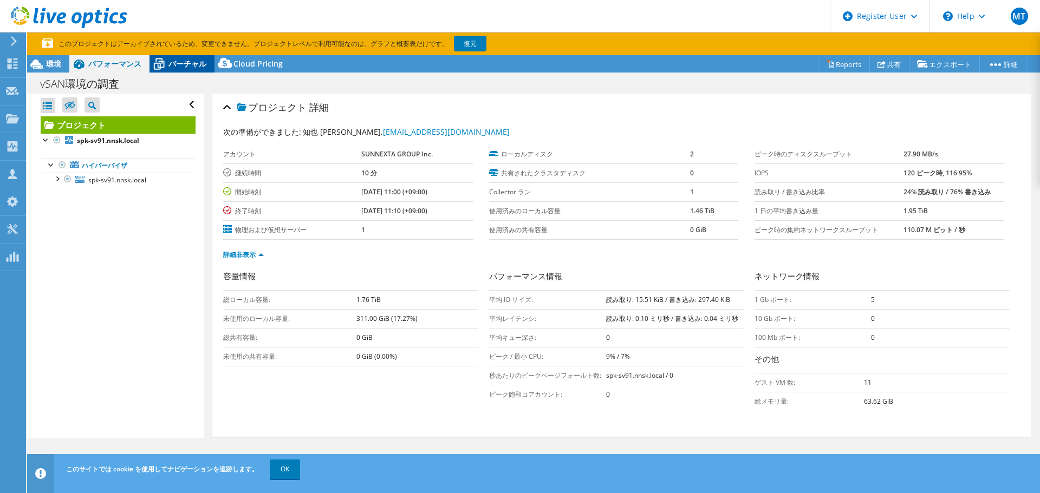
click at [190, 67] on span "バーチャル" at bounding box center [187, 63] width 38 height 10
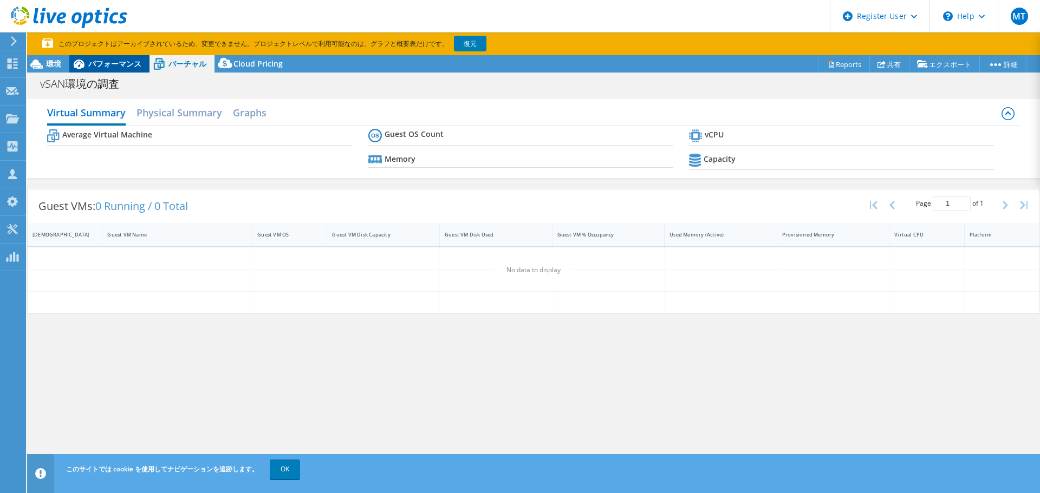
click at [123, 69] on div "パフォーマンス" at bounding box center [109, 63] width 80 height 17
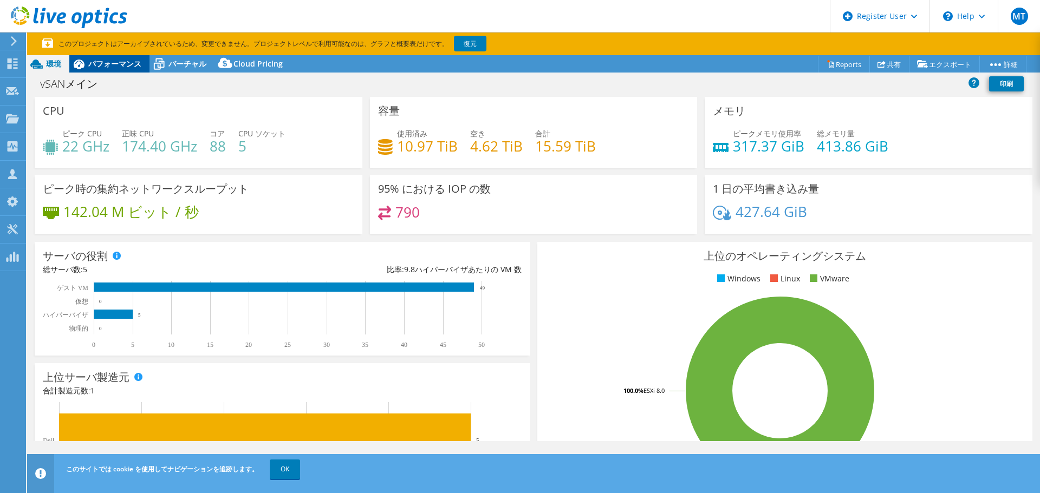
click at [111, 69] on div "パフォーマンス" at bounding box center [109, 63] width 80 height 17
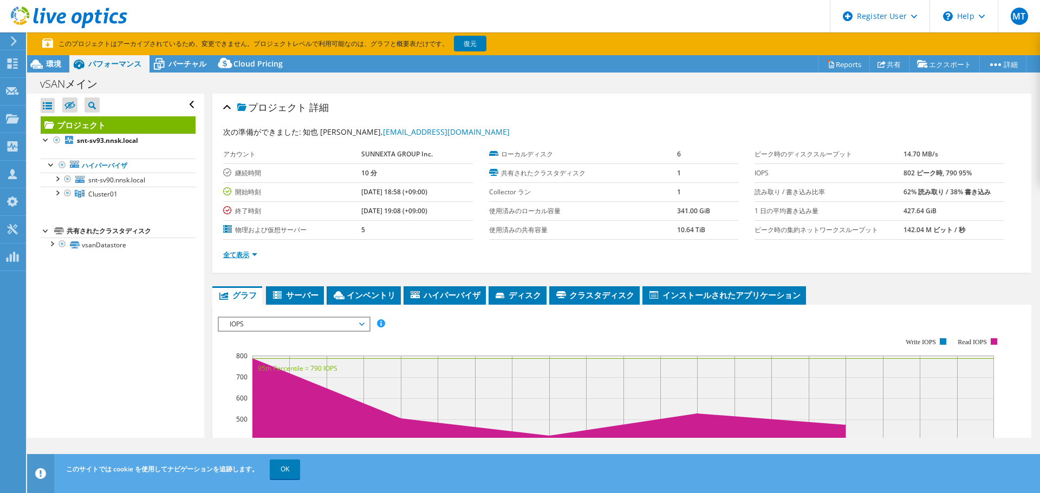
click at [243, 252] on link "全て表示" at bounding box center [240, 254] width 34 height 9
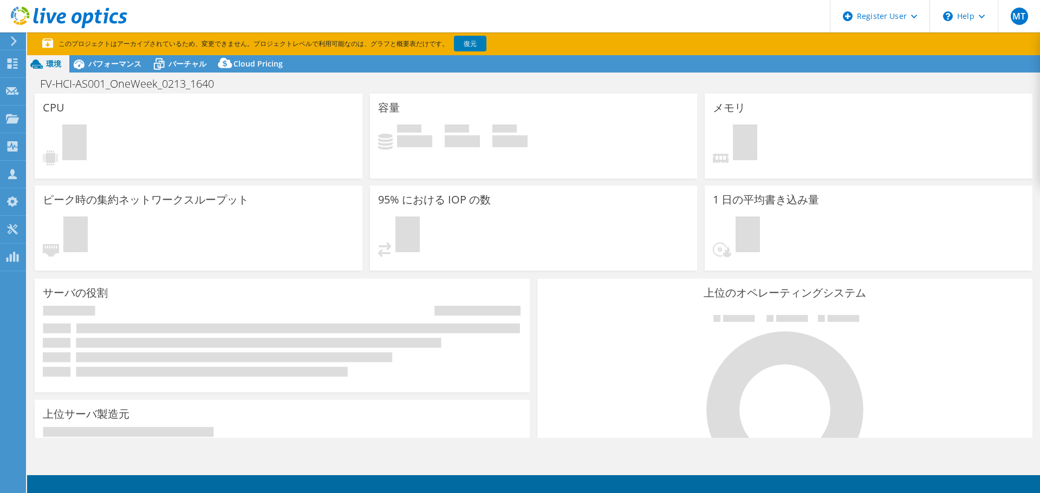
select select "USD"
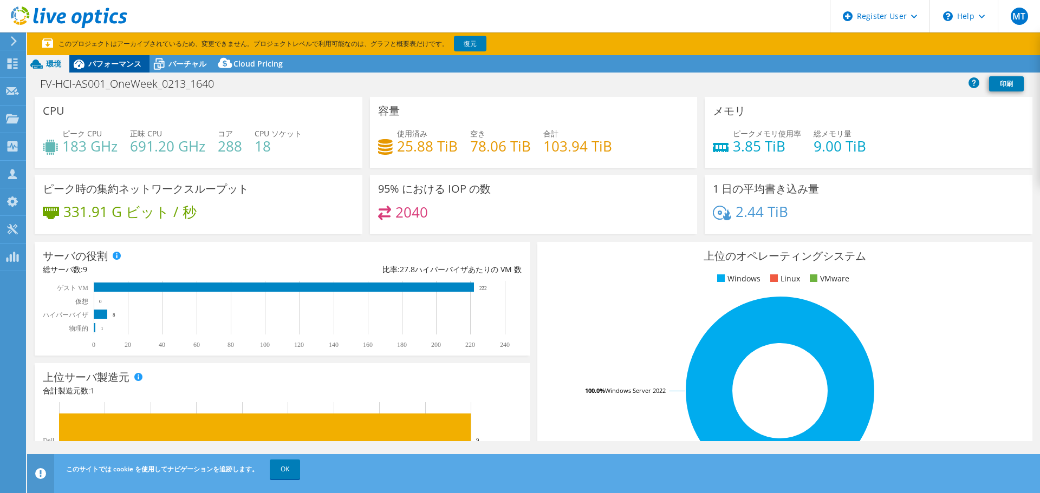
click at [126, 66] on span "パフォーマンス" at bounding box center [114, 63] width 53 height 10
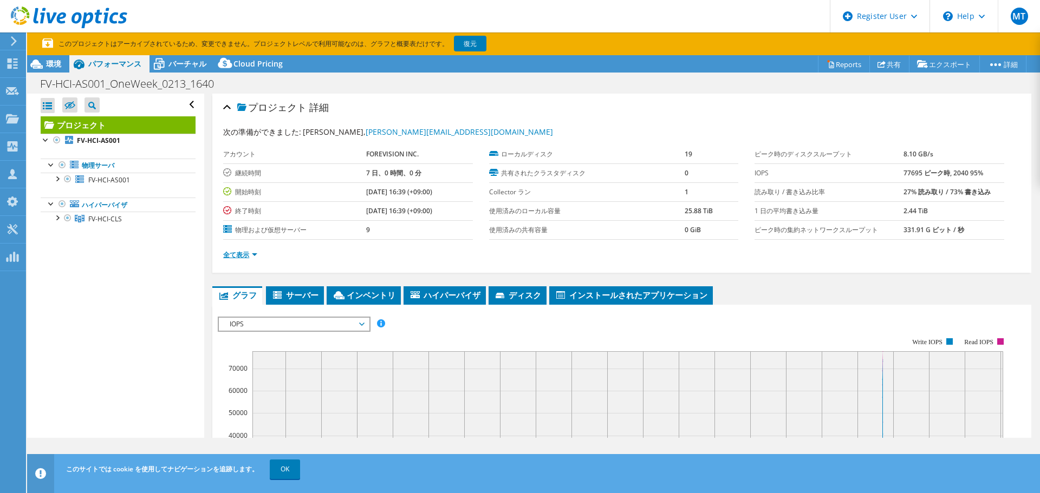
click at [245, 255] on link "全て表示" at bounding box center [240, 254] width 34 height 9
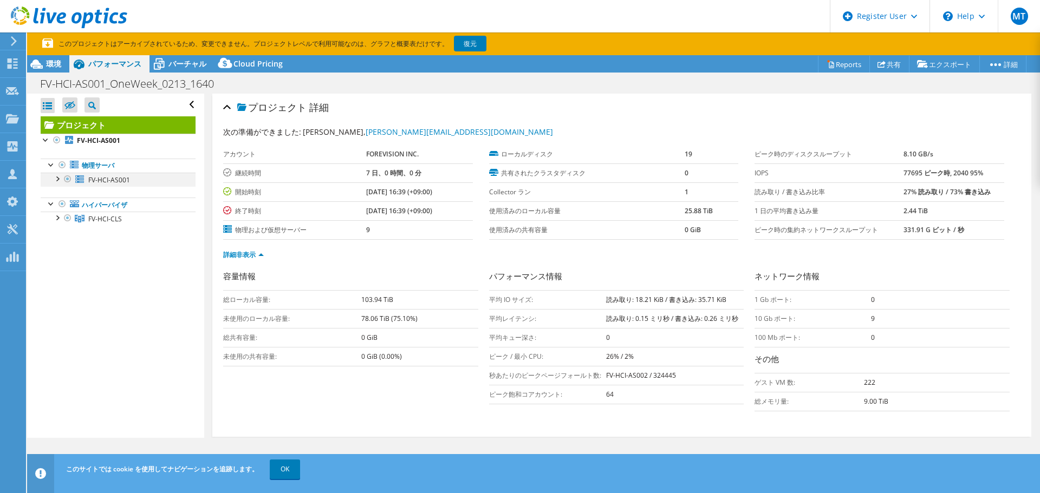
click at [55, 181] on div at bounding box center [56, 178] width 11 height 11
click at [55, 222] on div at bounding box center [56, 217] width 11 height 11
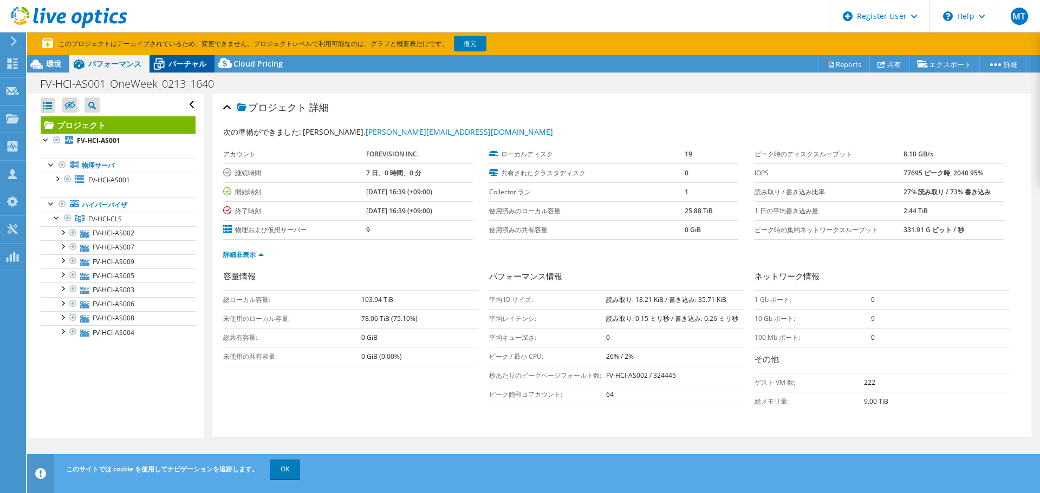
click at [180, 70] on div "バーチャル" at bounding box center [181, 63] width 65 height 17
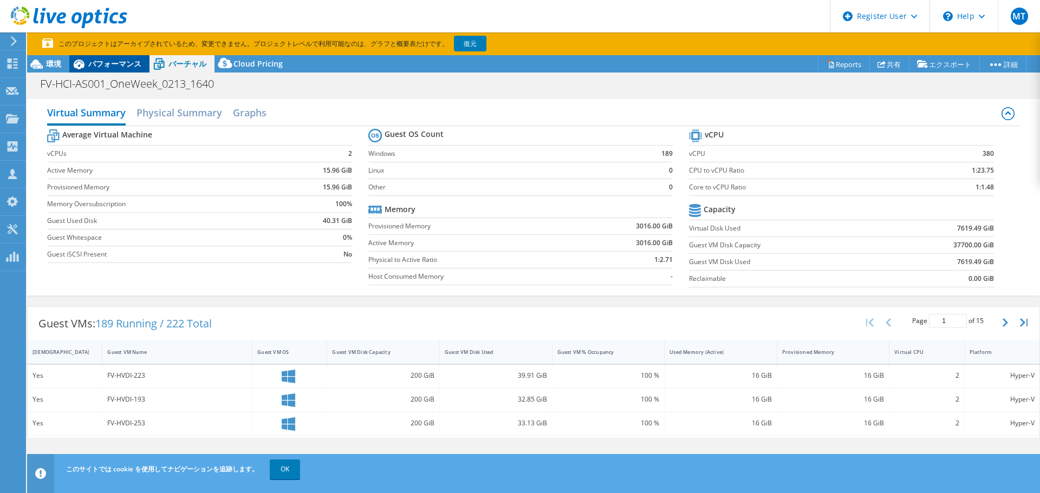
click at [128, 68] on span "パフォーマンス" at bounding box center [114, 63] width 53 height 10
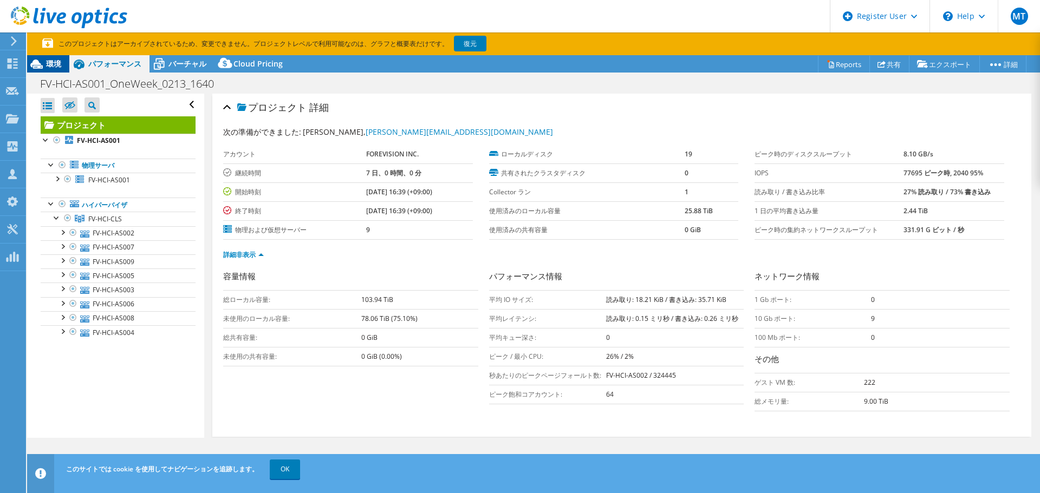
click at [54, 68] on span "環境" at bounding box center [53, 63] width 15 height 10
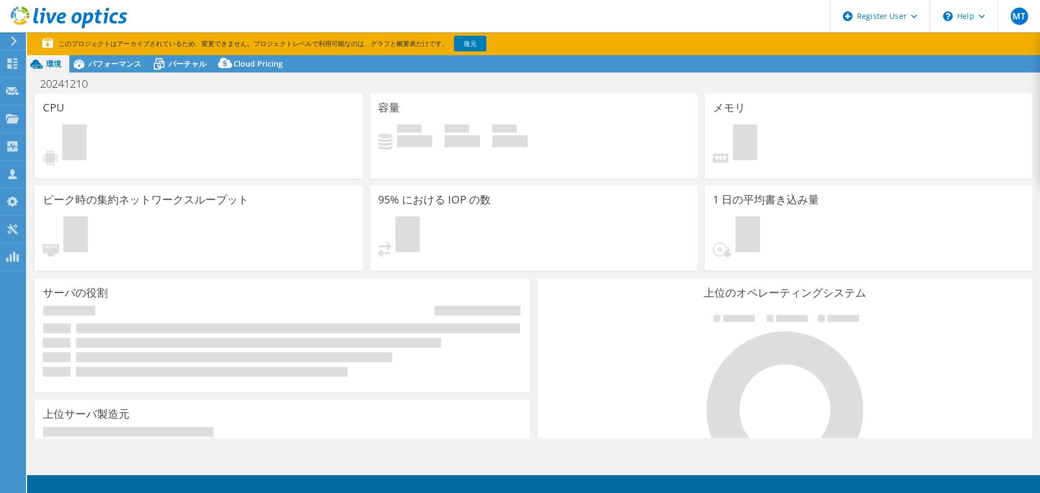
select select "USD"
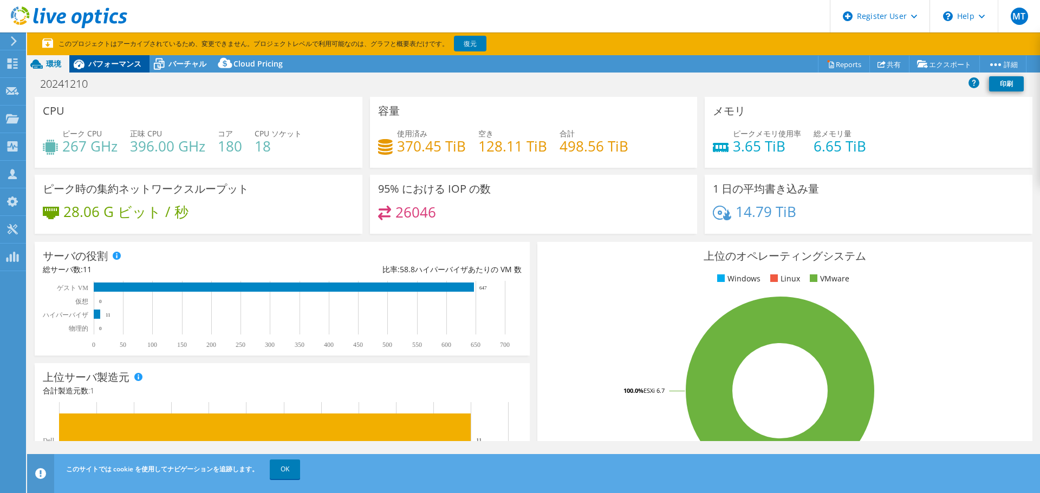
click at [128, 66] on span "パフォーマンス" at bounding box center [114, 63] width 53 height 10
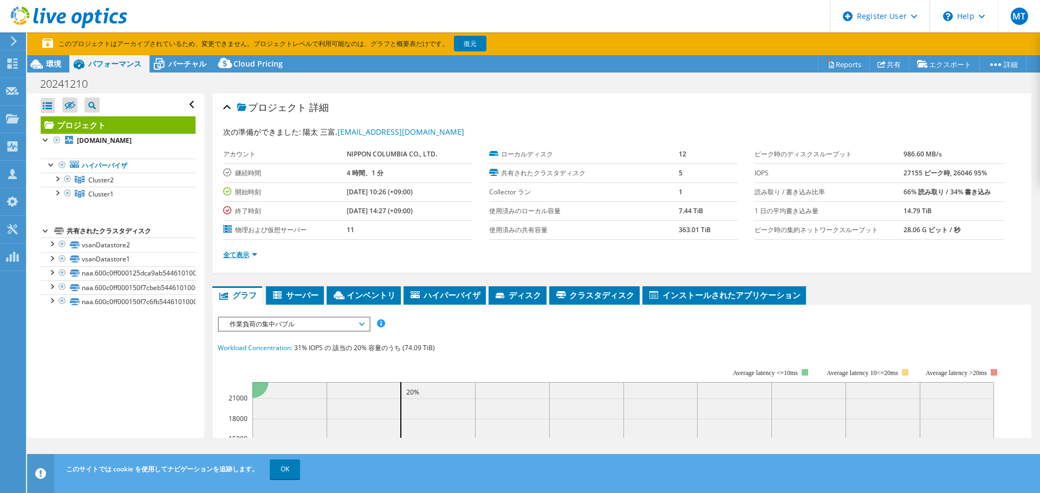
click at [242, 256] on link "全て表示" at bounding box center [240, 254] width 34 height 9
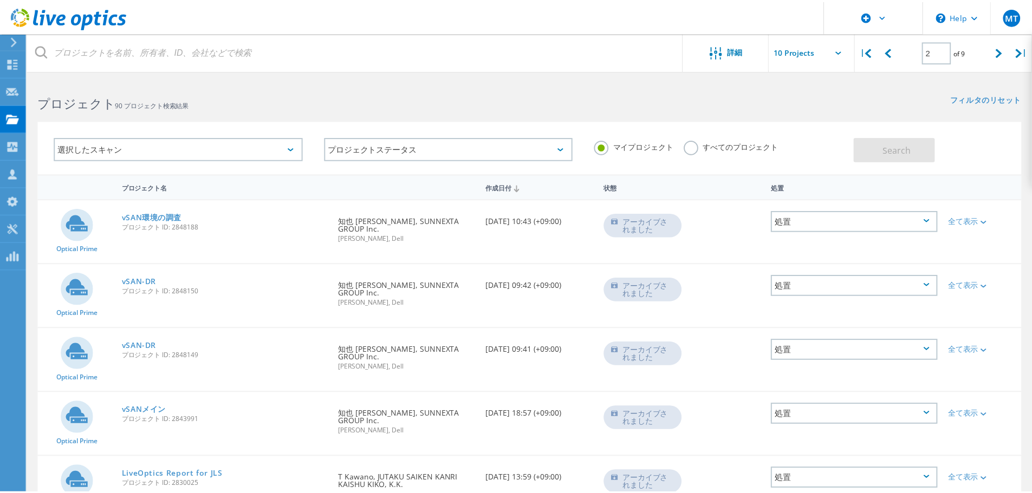
scroll to position [30, 0]
